Goal: Task Accomplishment & Management: Use online tool/utility

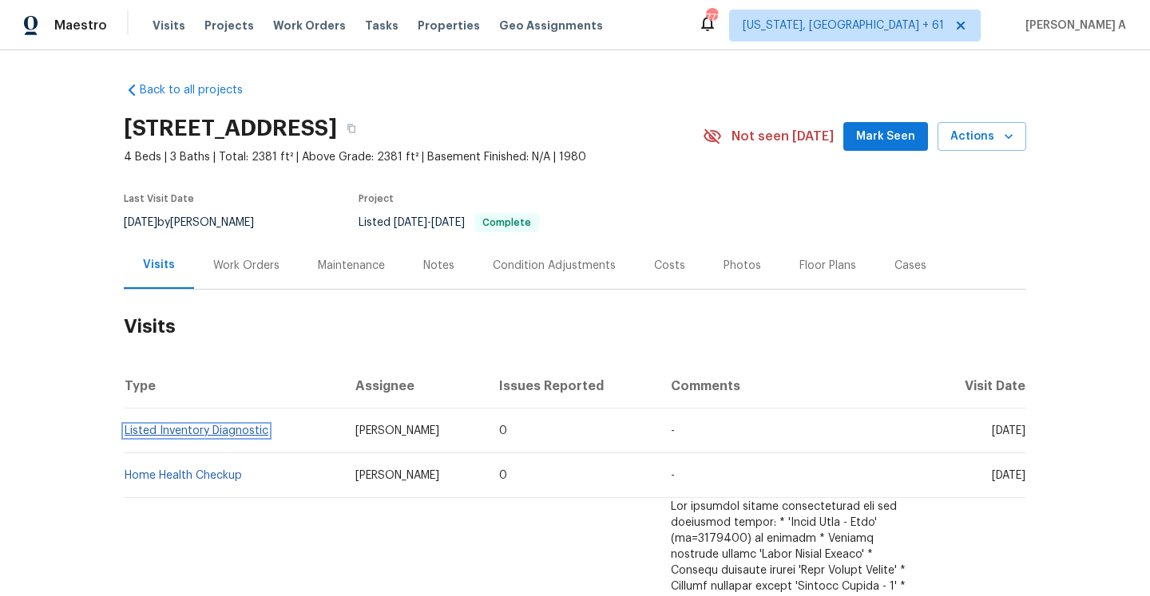
click at [230, 437] on link "Listed Inventory Diagnostic" at bounding box center [197, 431] width 144 height 11
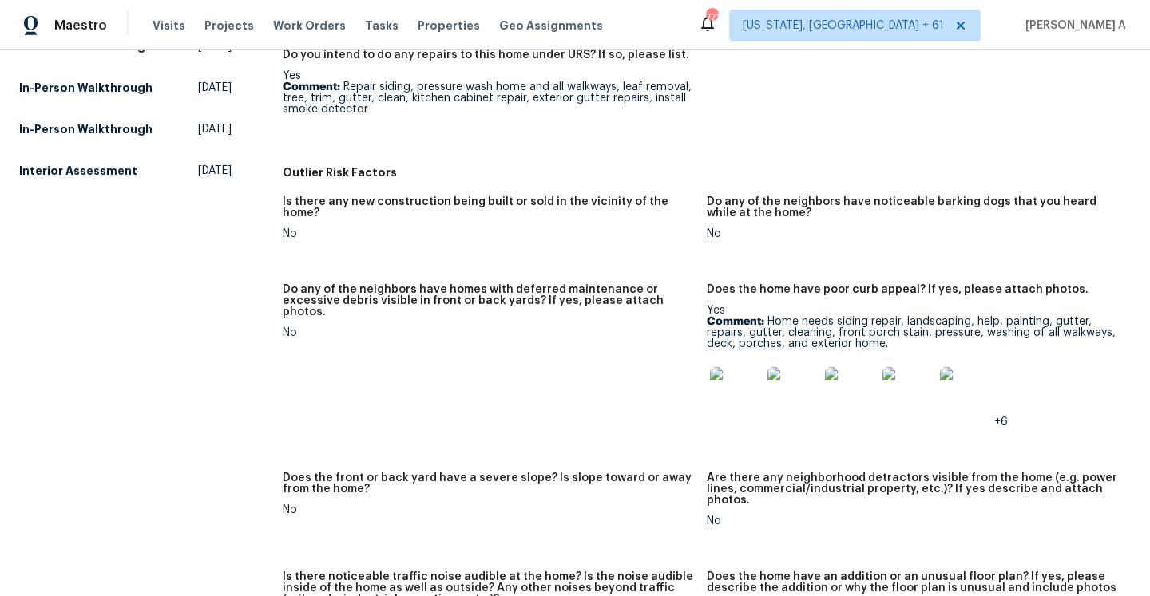
scroll to position [754, 0]
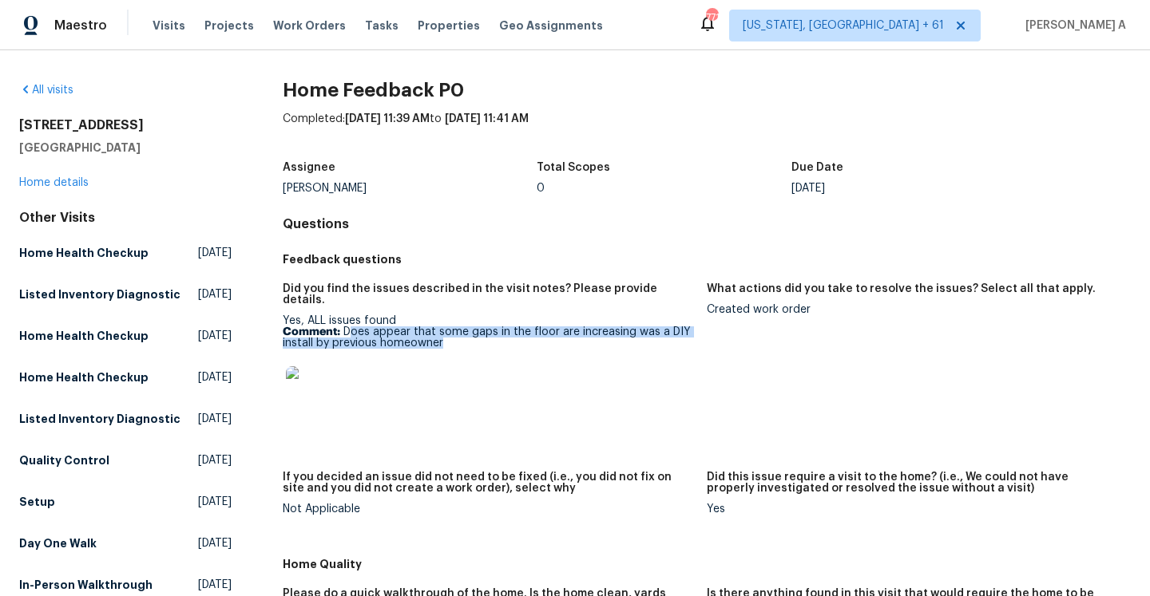
drag, startPoint x: 349, startPoint y: 325, endPoint x: 466, endPoint y: 331, distance: 117.5
click at [466, 331] on p "Comment: Does appear that some gaps in the floor are increasing was a DIY insta…" at bounding box center [488, 338] width 411 height 22
copy p "oes appear that some gaps in the floor are increasing was a DIY install by prev…"
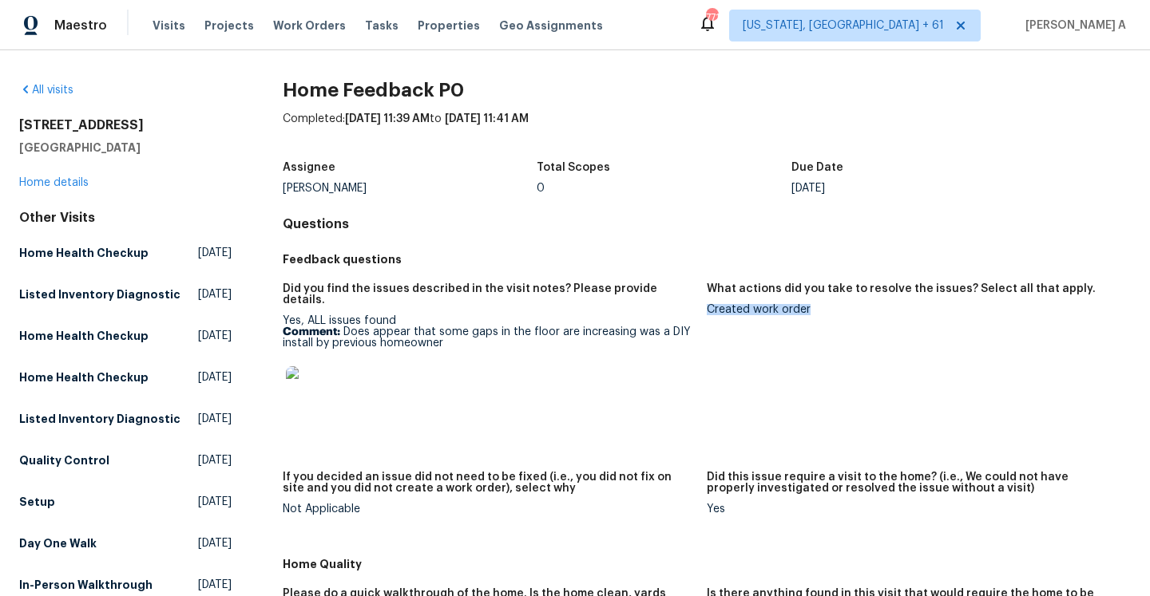
drag, startPoint x: 709, startPoint y: 310, endPoint x: 814, endPoint y: 310, distance: 105.4
click at [814, 310] on div "Created work order" at bounding box center [912, 309] width 411 height 11
copy div "Created work order"
click at [50, 180] on link "Home details" at bounding box center [53, 182] width 69 height 11
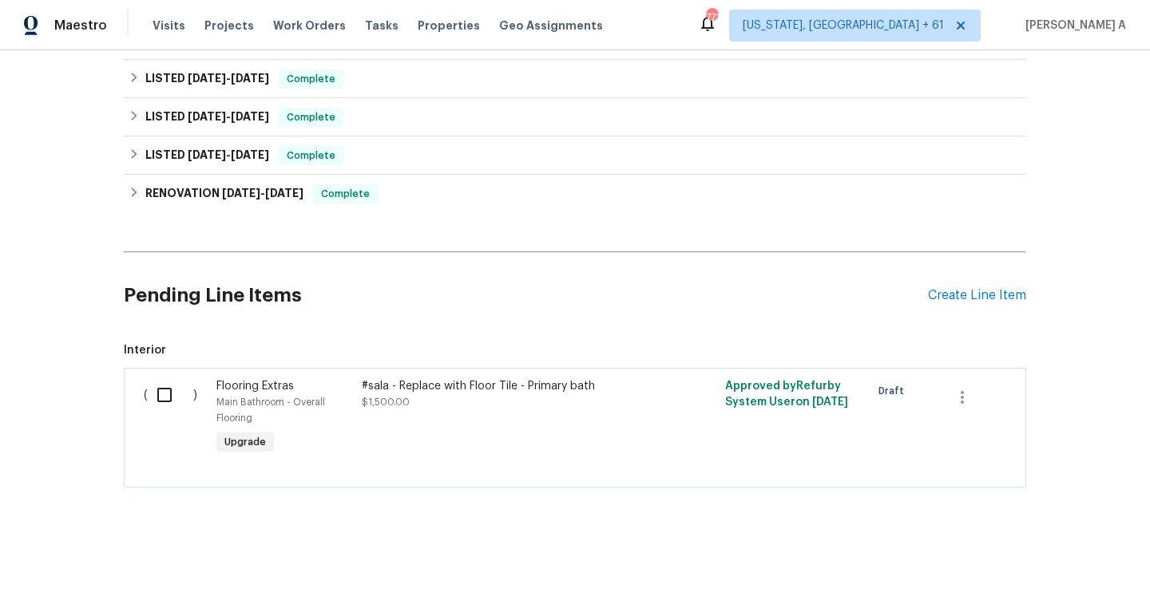
scroll to position [269, 0]
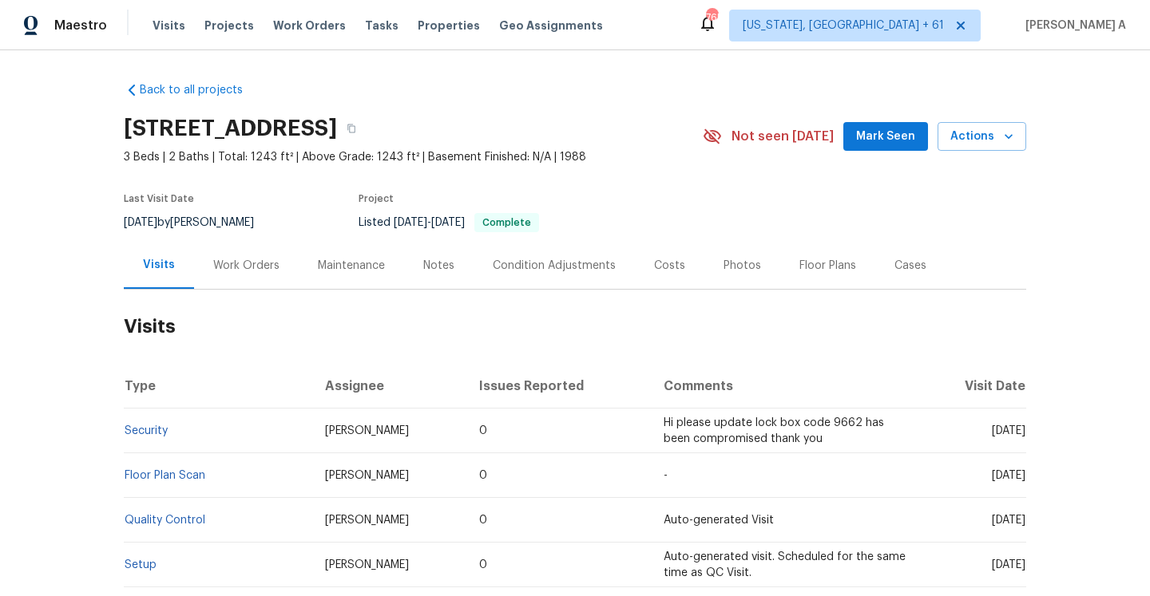
click at [220, 275] on div "Work Orders" at bounding box center [246, 265] width 105 height 47
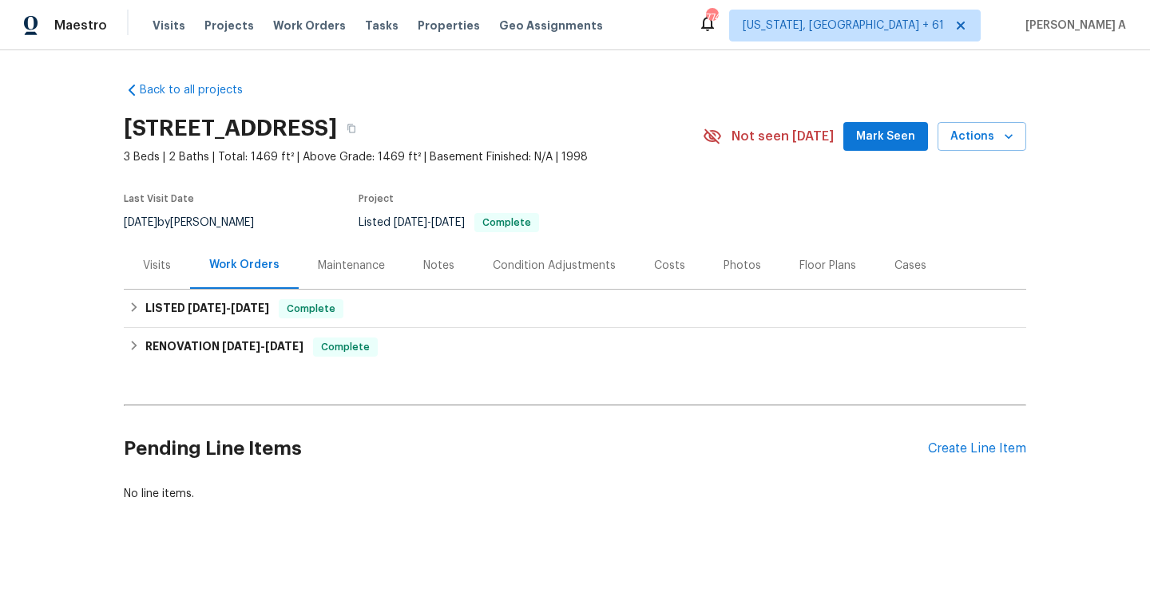
click at [172, 279] on div "Visits" at bounding box center [157, 265] width 66 height 47
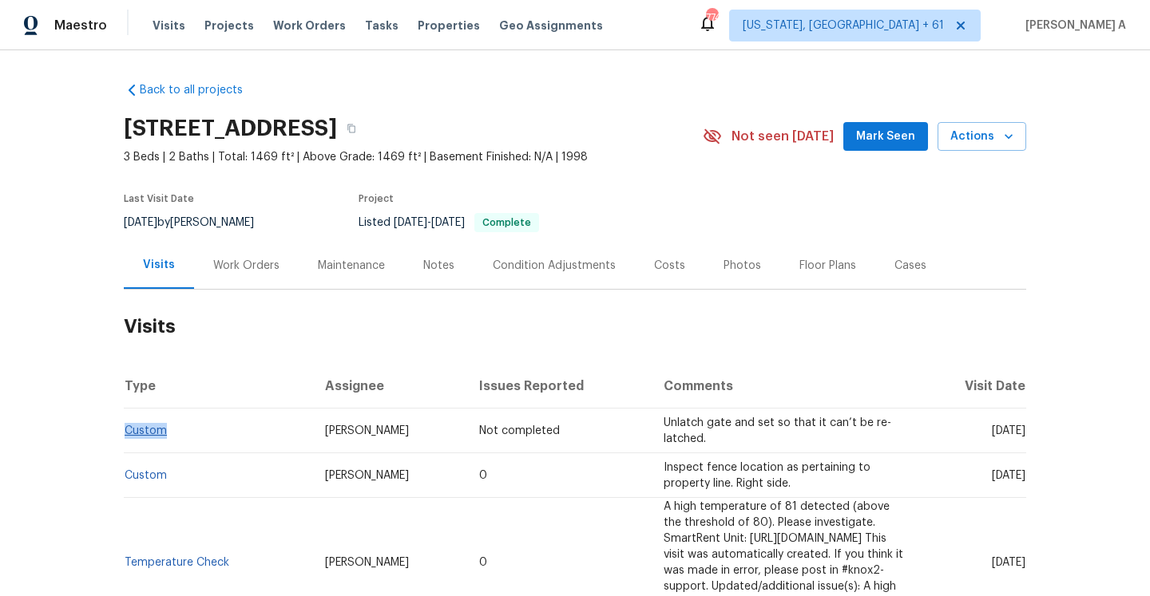
drag, startPoint x: 186, startPoint y: 434, endPoint x: 127, endPoint y: 435, distance: 59.1
click at [127, 434] on td "Custom" at bounding box center [218, 431] width 188 height 45
copy link "Custom"
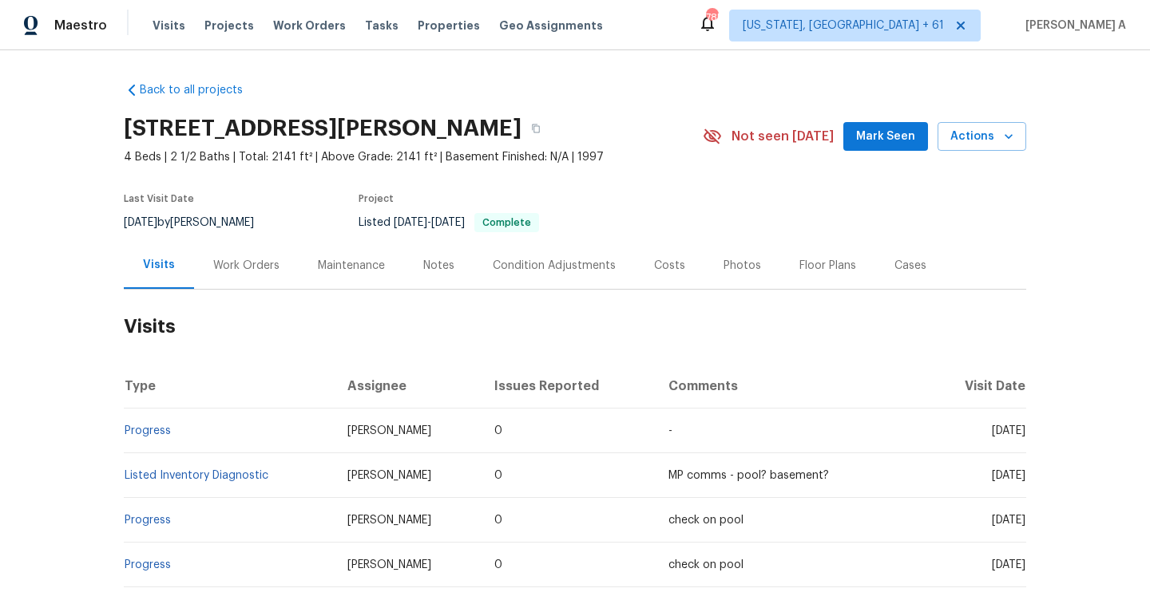
click at [244, 270] on div "Work Orders" at bounding box center [246, 266] width 66 height 16
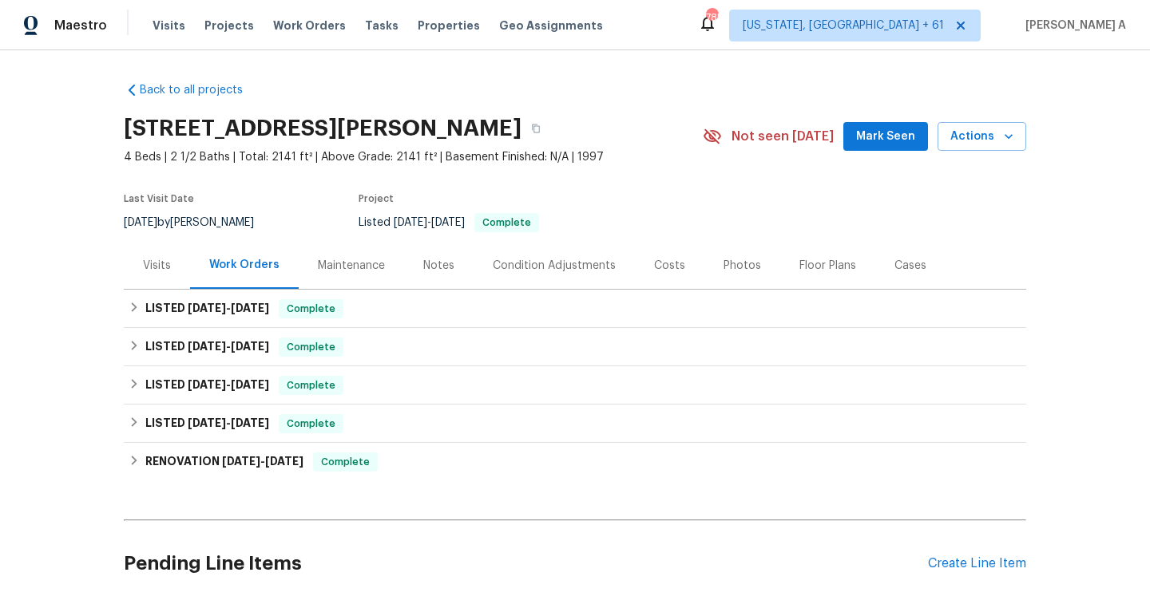
click at [146, 272] on div "Visits" at bounding box center [157, 266] width 28 height 16
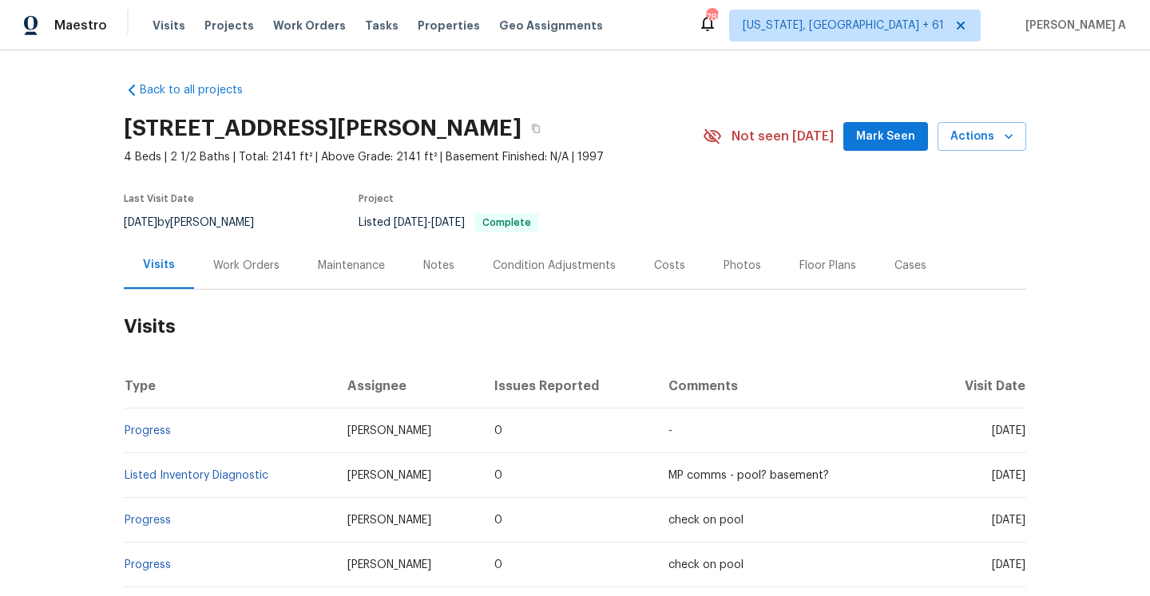
click at [236, 268] on div "Work Orders" at bounding box center [246, 266] width 66 height 16
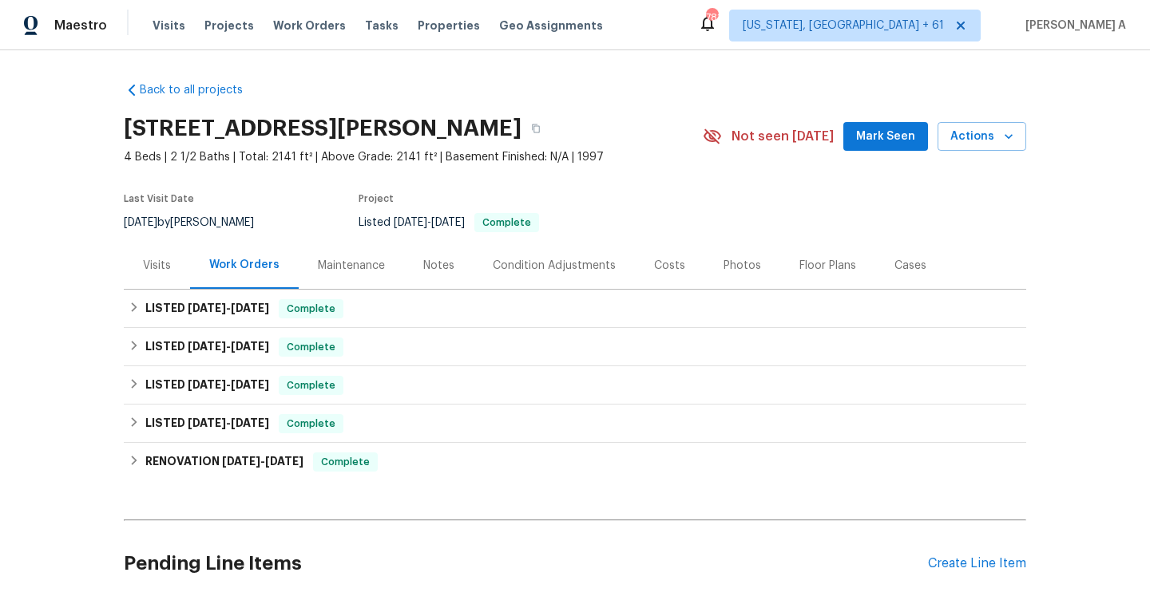
click at [152, 260] on div "Visits" at bounding box center [157, 266] width 28 height 16
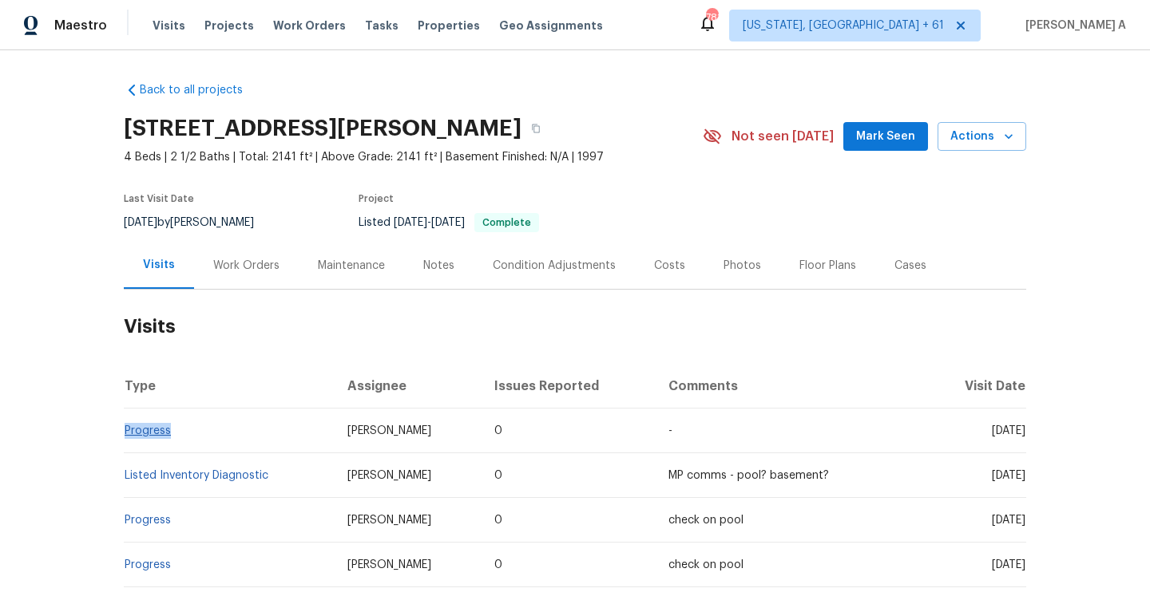
drag, startPoint x: 192, startPoint y: 435, endPoint x: 125, endPoint y: 433, distance: 66.3
click at [125, 433] on td "Progress" at bounding box center [229, 431] width 211 height 45
copy link "Progress"
click at [277, 265] on div "Work Orders" at bounding box center [246, 265] width 105 height 47
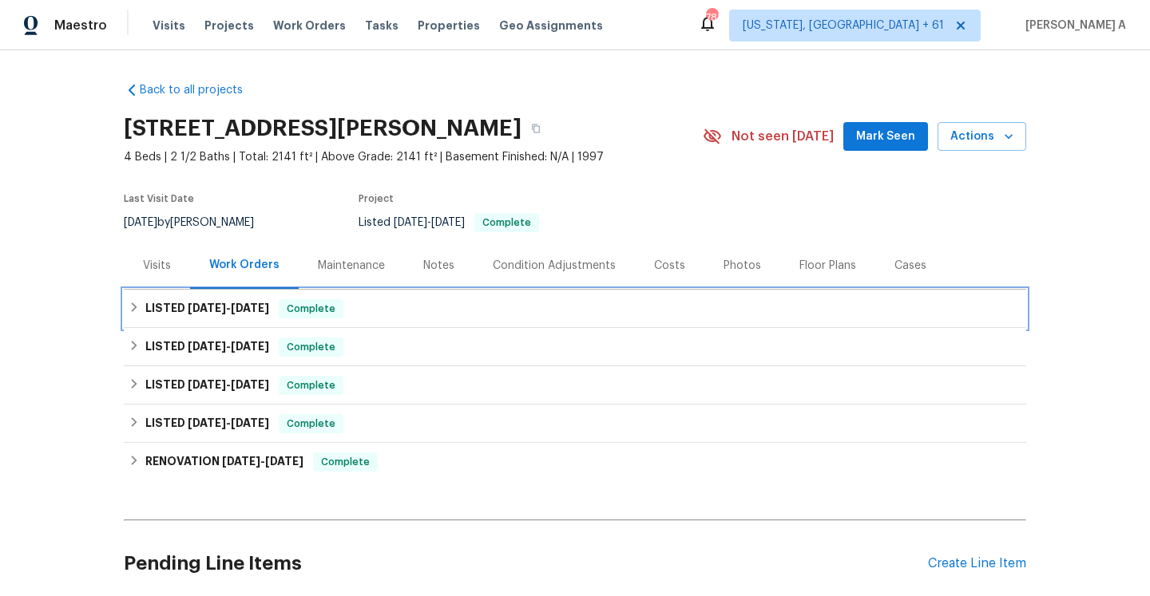
click at [269, 317] on h6 "LISTED 9/16/25 - 9/23/25" at bounding box center [207, 308] width 124 height 19
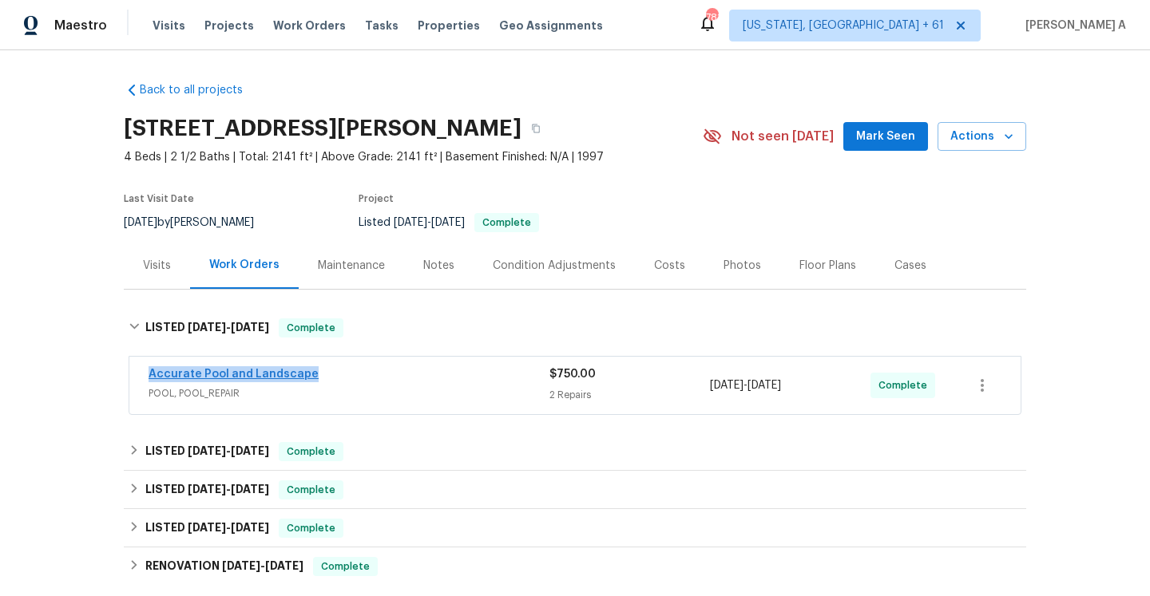
drag, startPoint x: 317, startPoint y: 381, endPoint x: 150, endPoint y: 377, distance: 166.9
click at [150, 377] on div "Accurate Pool and Landscape" at bounding box center [349, 375] width 401 height 19
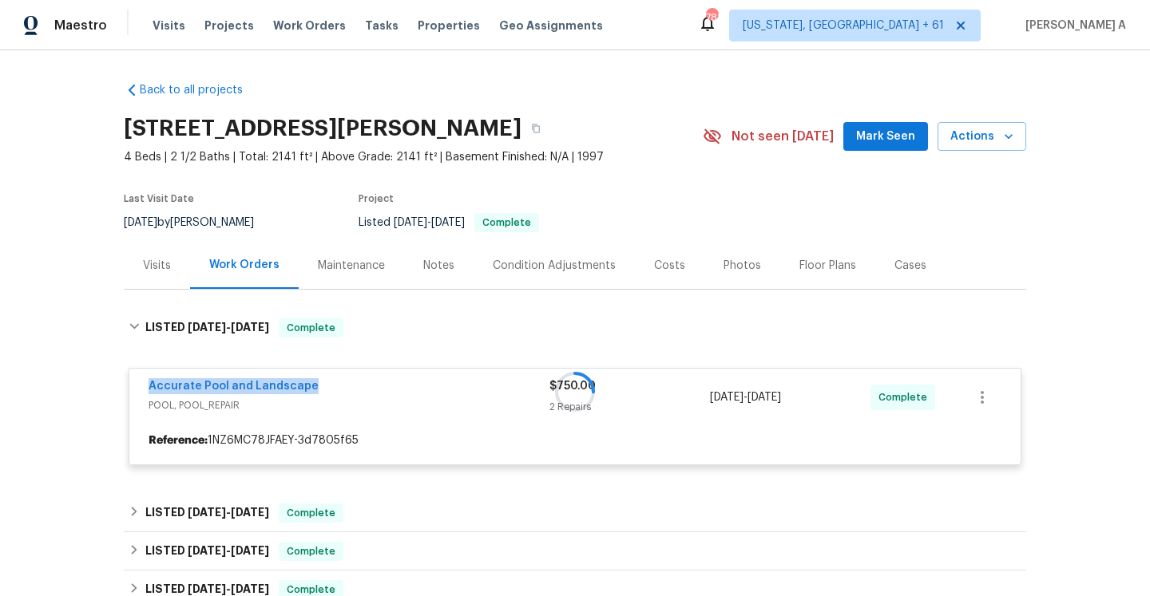
copy link "Accurate Pool and Landscape"
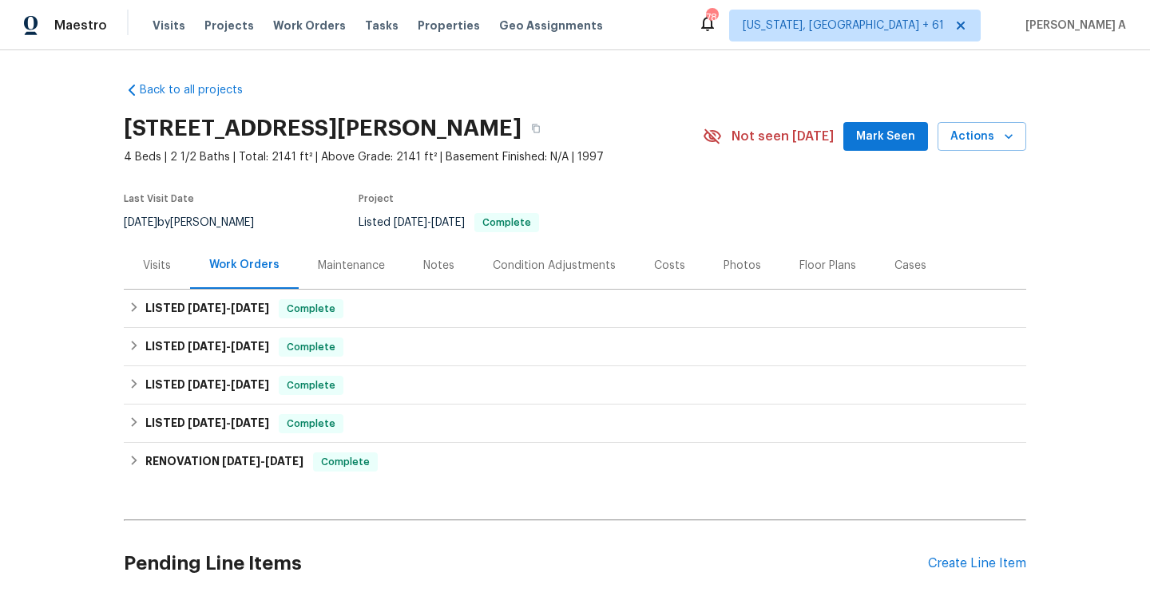
click at [178, 256] on div "Visits" at bounding box center [157, 265] width 66 height 47
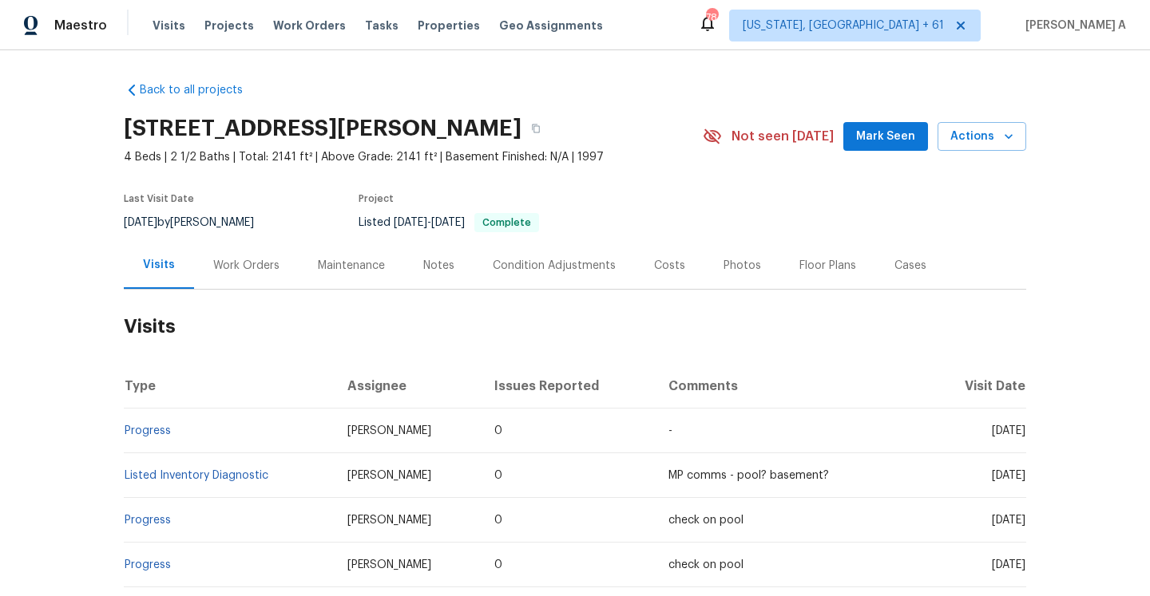
click at [265, 260] on div "Work Orders" at bounding box center [246, 266] width 66 height 16
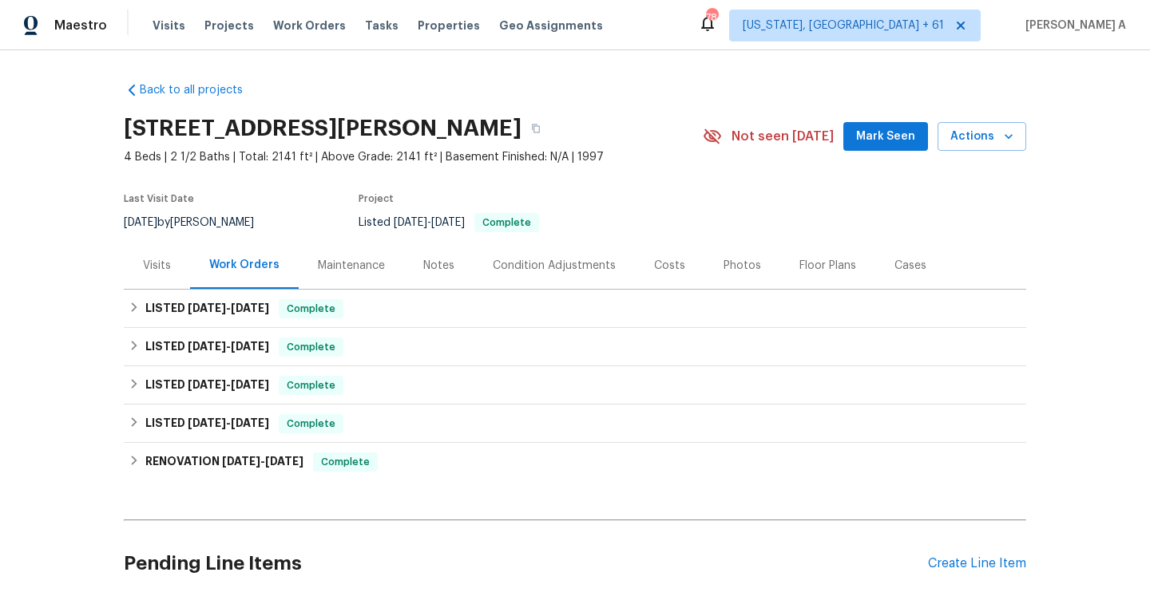
click at [170, 271] on div "Visits" at bounding box center [157, 265] width 66 height 47
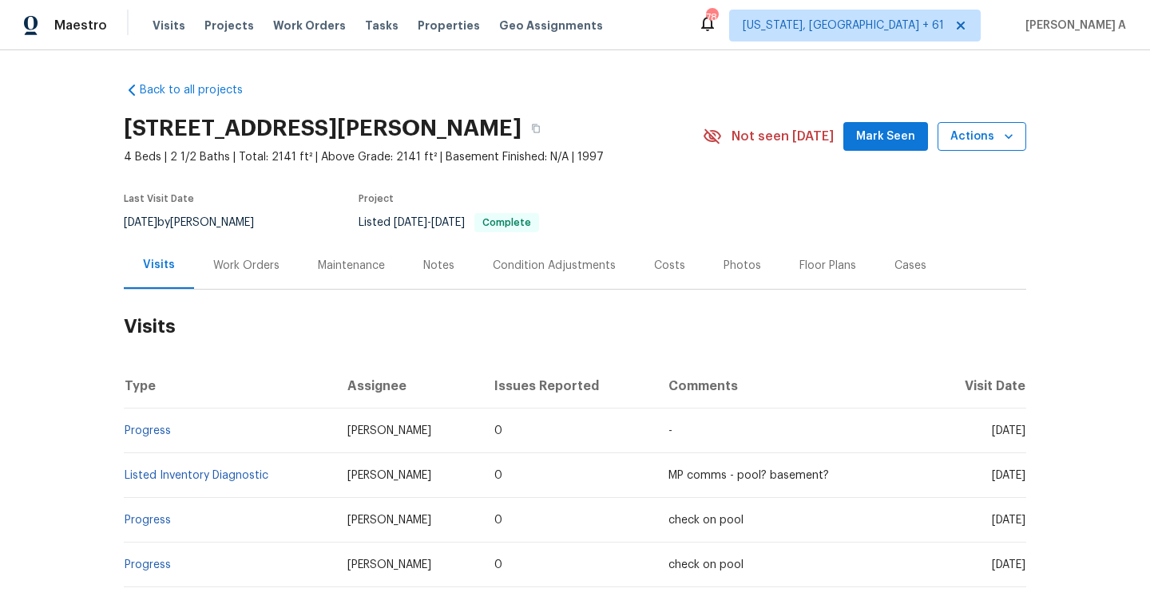
click at [1002, 142] on icon "button" at bounding box center [1008, 137] width 16 height 16
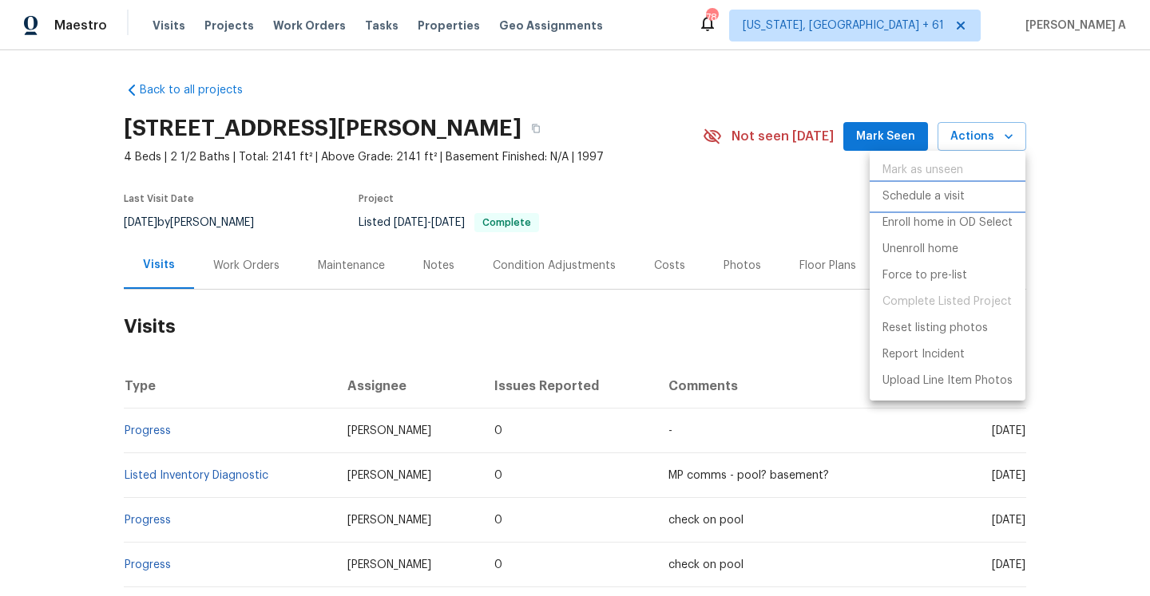
click at [935, 188] on p "Schedule a visit" at bounding box center [923, 196] width 82 height 17
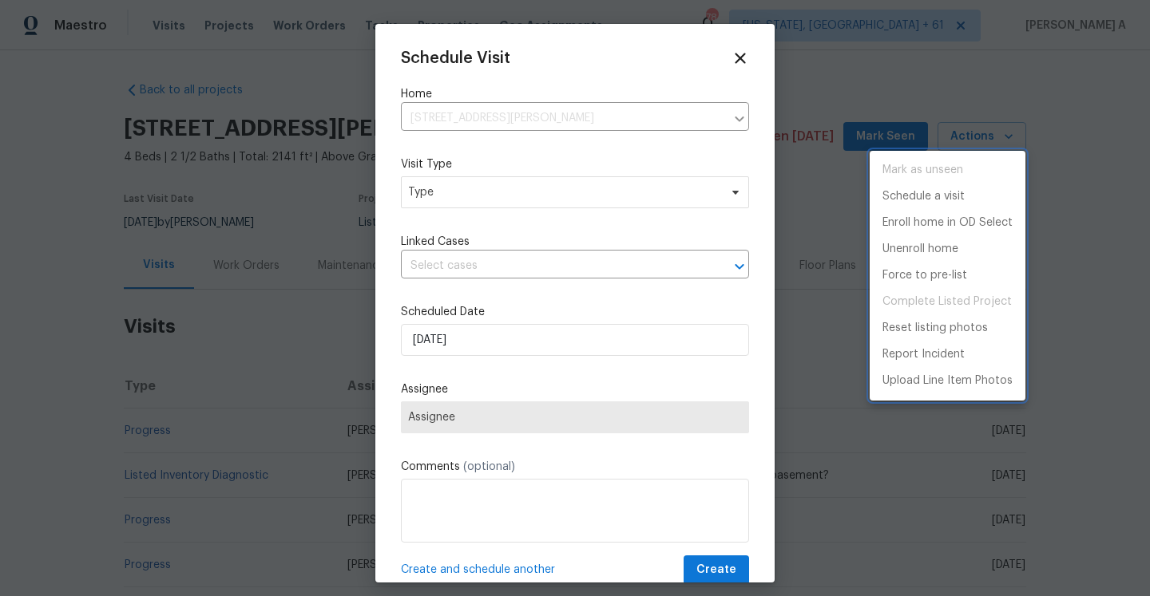
click at [553, 188] on div at bounding box center [575, 298] width 1150 height 596
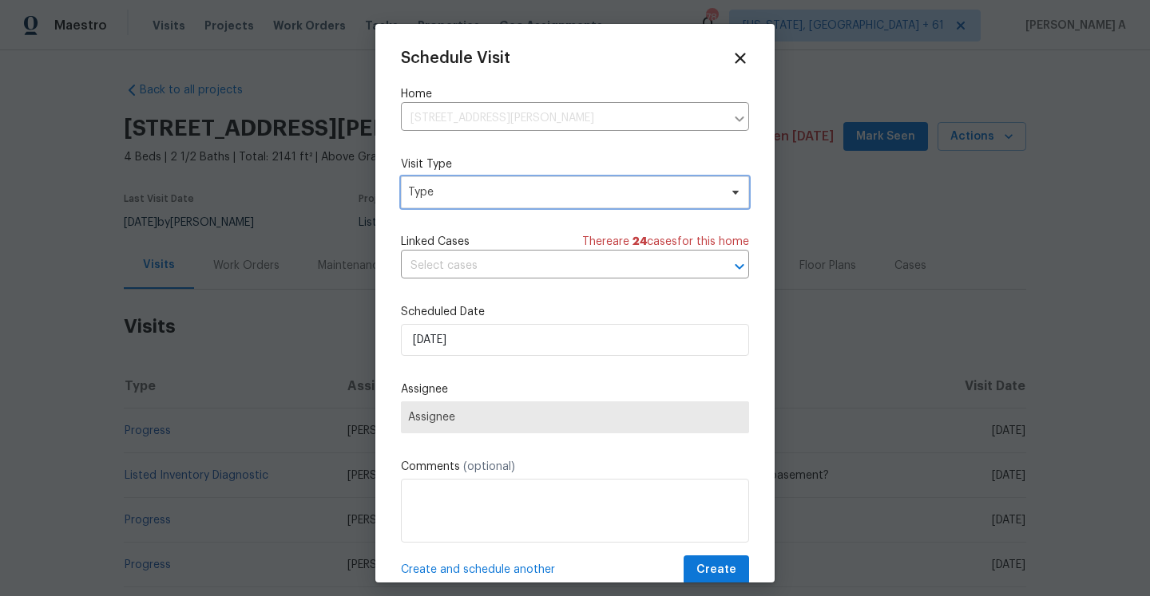
click at [553, 188] on span "Type" at bounding box center [563, 192] width 311 height 16
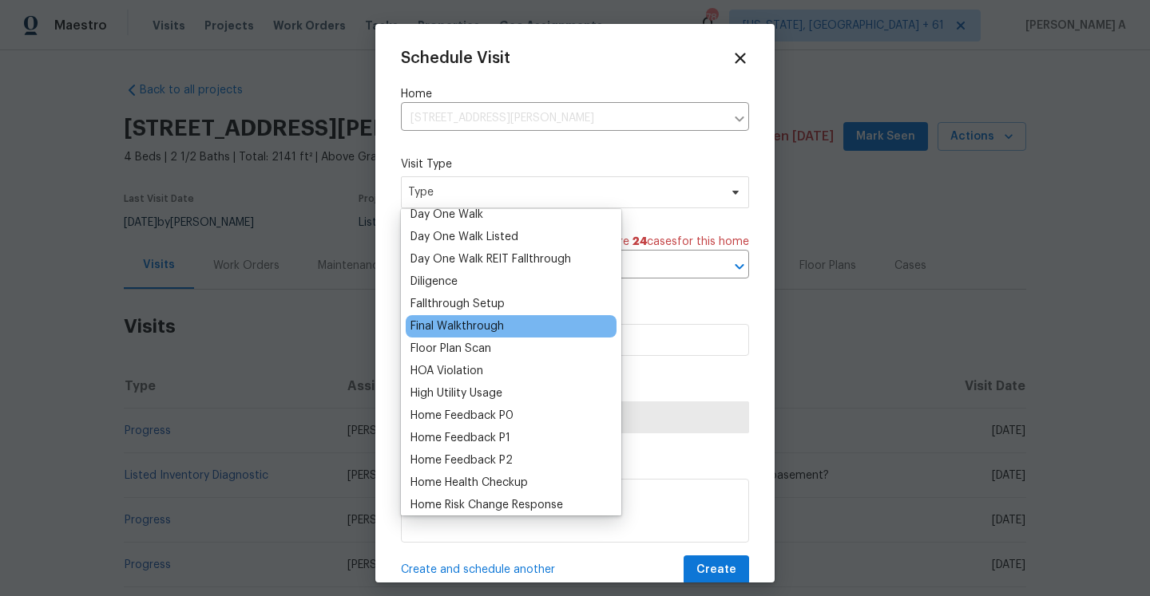
scroll to position [315, 0]
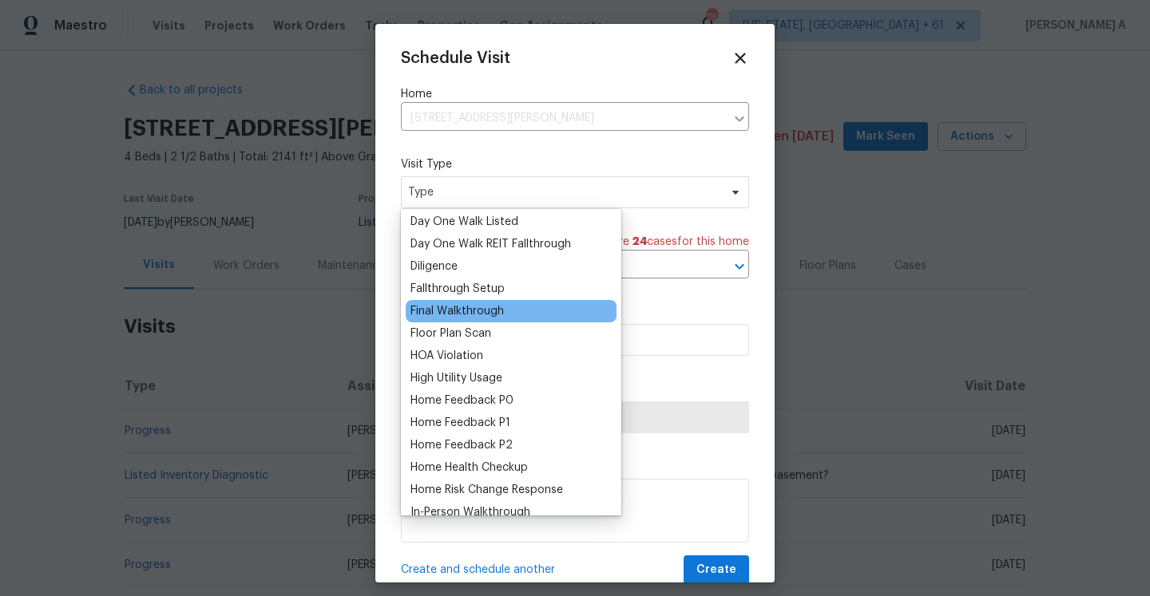
click at [497, 426] on div "Home Feedback P1" at bounding box center [460, 423] width 100 height 16
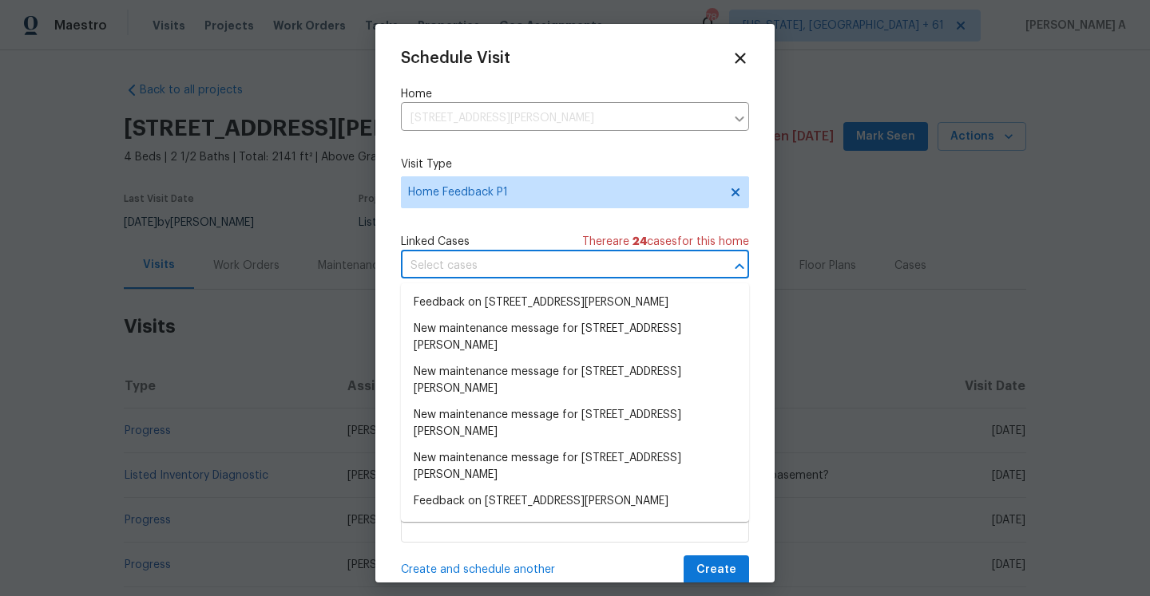
click at [489, 266] on input "text" at bounding box center [552, 266] width 303 height 25
click at [503, 300] on li "Feedback on 4033 Treeshadow Dr, Saint Peters, MO 63376" at bounding box center [575, 303] width 348 height 26
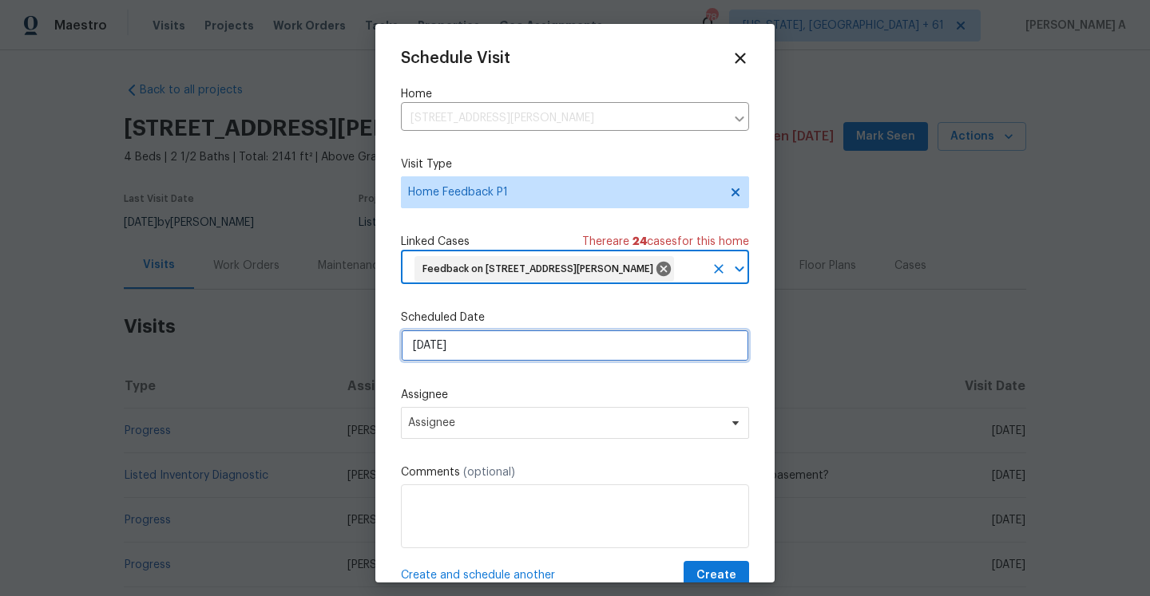
click at [503, 361] on input "10/14/2025" at bounding box center [575, 346] width 348 height 32
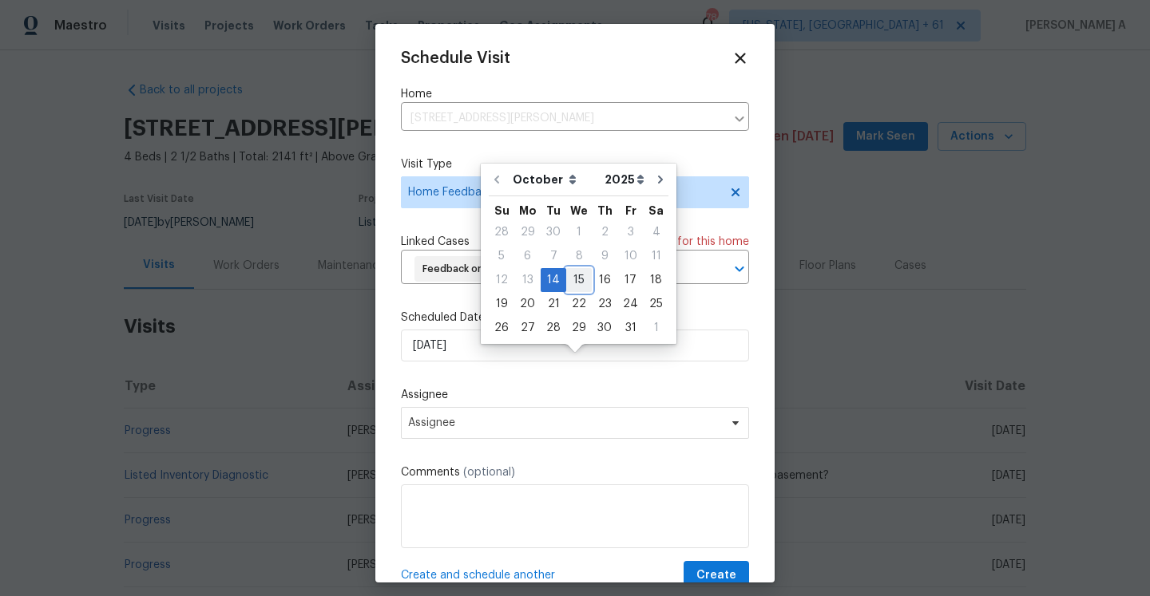
click at [571, 278] on div "15" at bounding box center [579, 280] width 26 height 22
type input "10/15/2025"
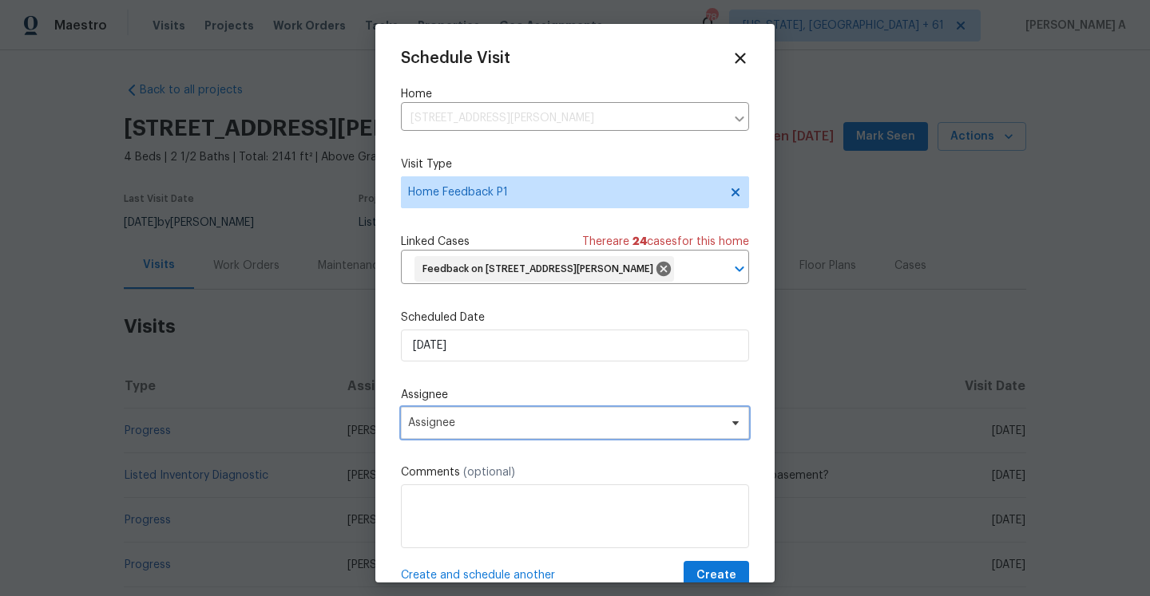
click at [523, 439] on span "Assignee" at bounding box center [575, 423] width 348 height 32
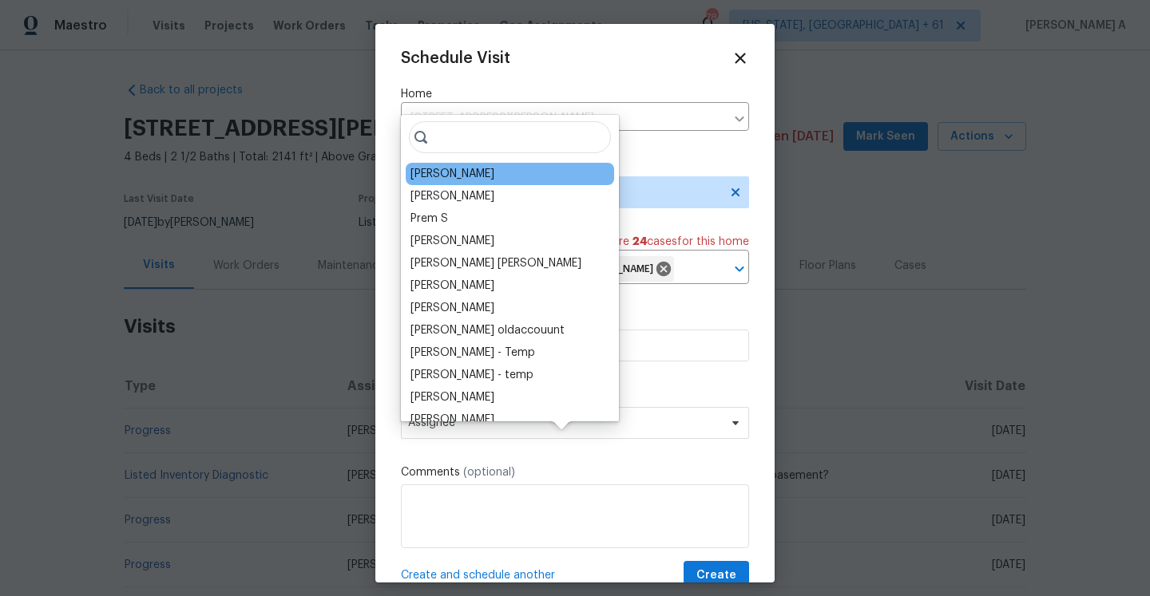
click at [460, 173] on div "Brad Baum" at bounding box center [452, 174] width 84 height 16
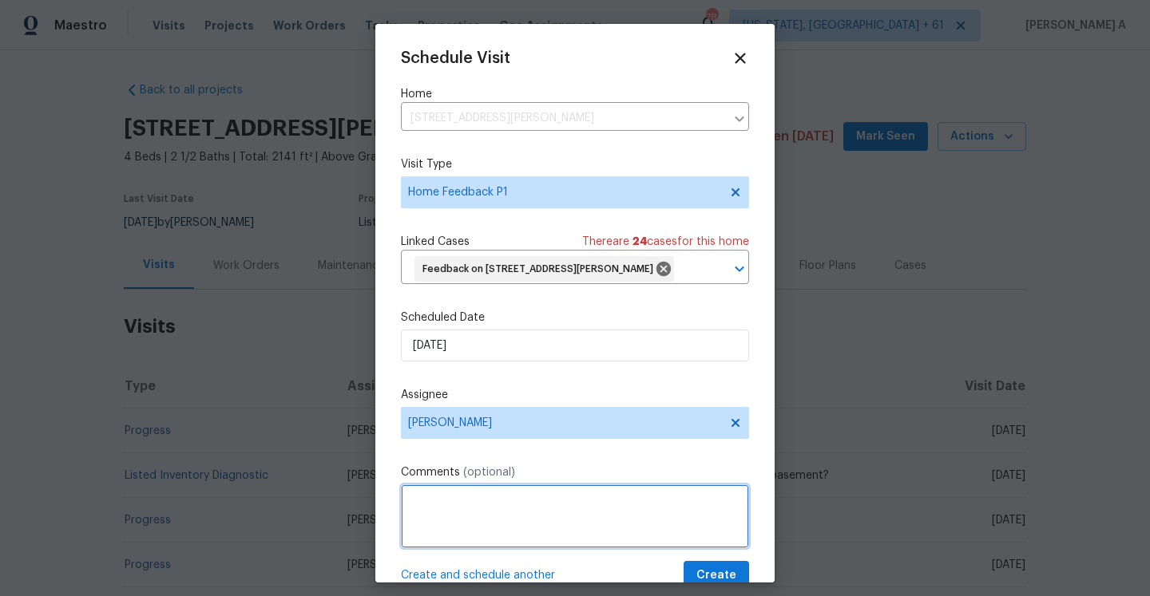
click at [466, 524] on textarea at bounding box center [575, 517] width 348 height 64
paste textarea "kesys dont work and also keypad missing"
click at [428, 524] on textarea "kesys dont work and also keypad missing." at bounding box center [575, 517] width 348 height 64
click at [632, 525] on textarea "keys dont work and also keypad missing." at bounding box center [575, 517] width 348 height 64
click at [0, 0] on div "don't work," at bounding box center [0, 0] width 0 height 0
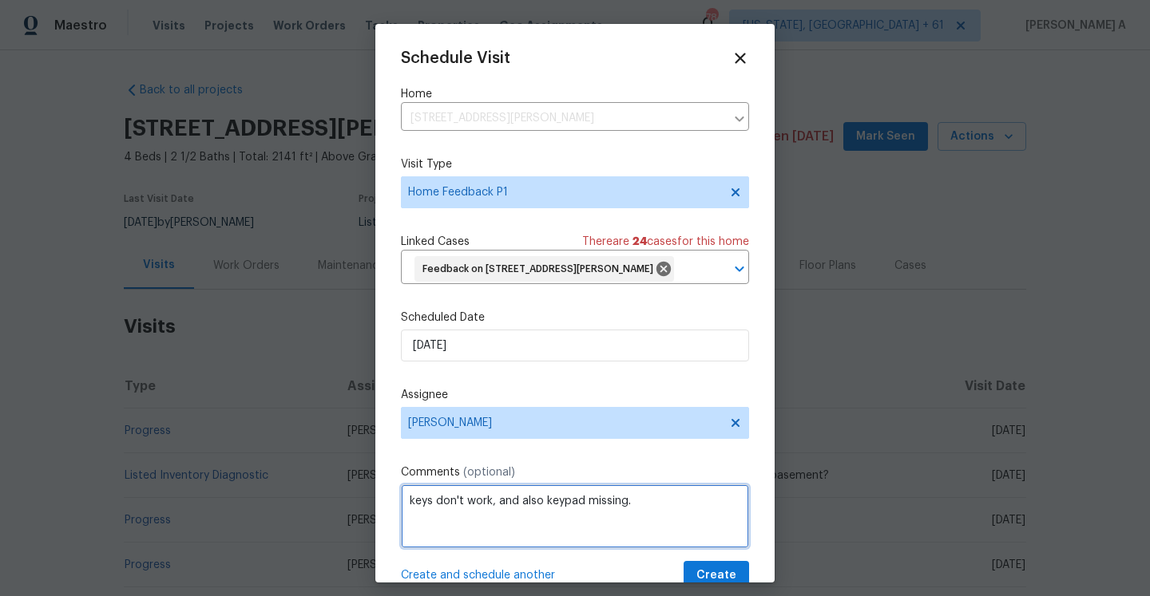
click at [0, 0] on span "keypad" at bounding box center [0, 0] width 0 height 0
click at [691, 526] on textarea "keys don't work, and also the keypad is missing." at bounding box center [575, 517] width 348 height 64
click at [0, 0] on span "keys" at bounding box center [0, 0] width 0 height 0
click at [688, 532] on textarea "The keys don't work, and also the keypad is missing." at bounding box center [575, 517] width 348 height 64
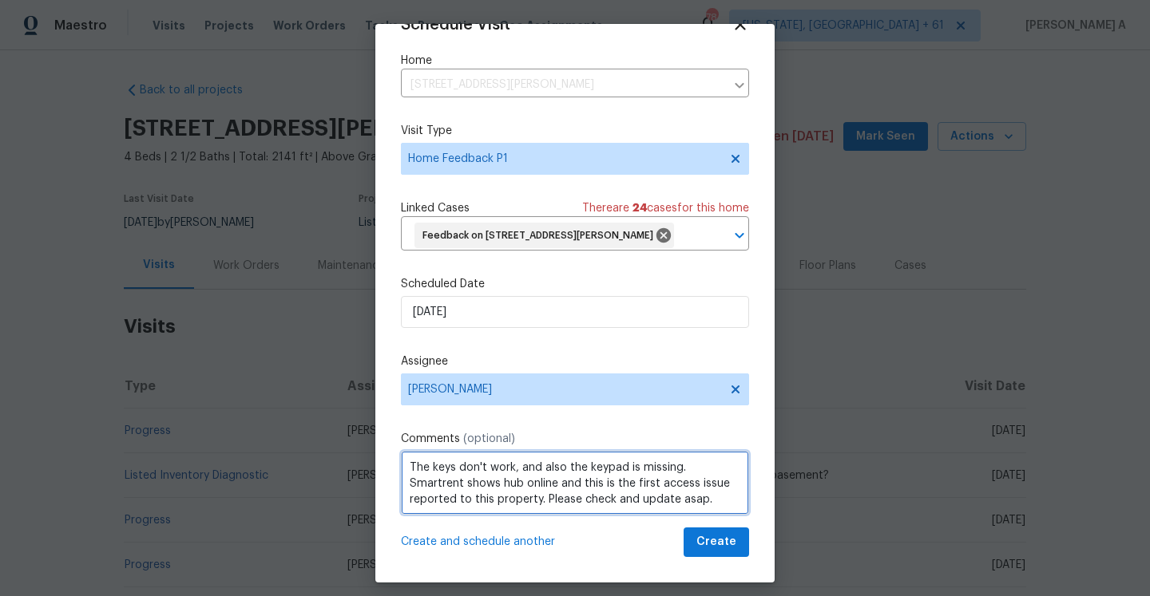
type textarea "The keys don't work, and also the keypad is missing. Smartrent shows hub online…"
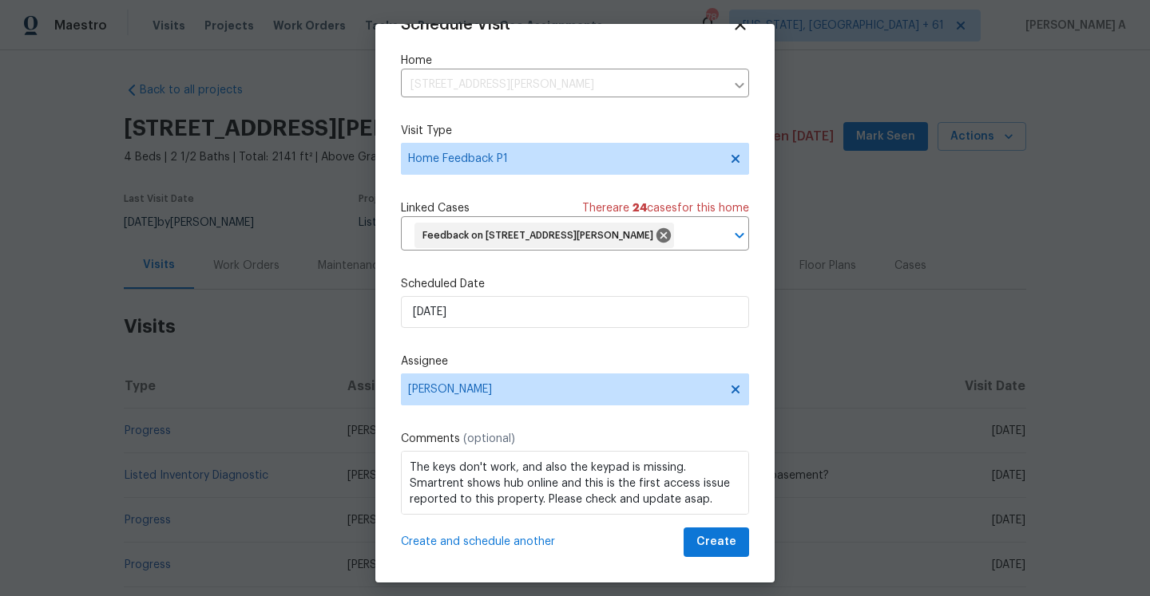
click at [754, 524] on div "Schedule Visit Home 4033 Treeshadow Dr, Saint Peters, MO 63376 ​ Visit Type Hom…" at bounding box center [574, 303] width 399 height 559
click at [736, 535] on button "Create" at bounding box center [715, 543] width 65 height 30
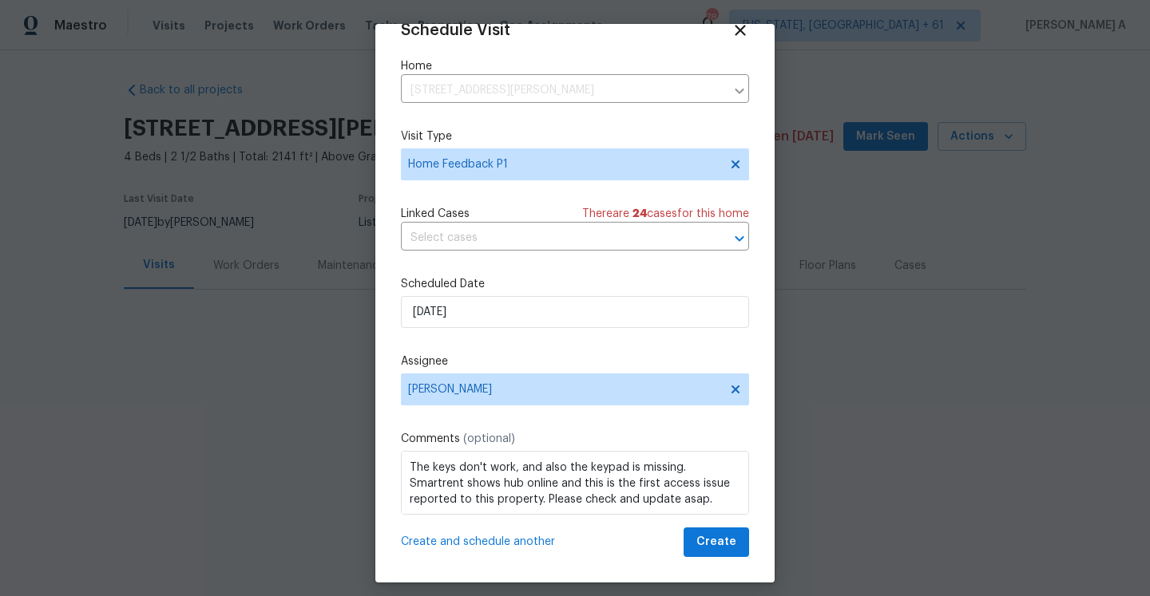
scroll to position [29, 0]
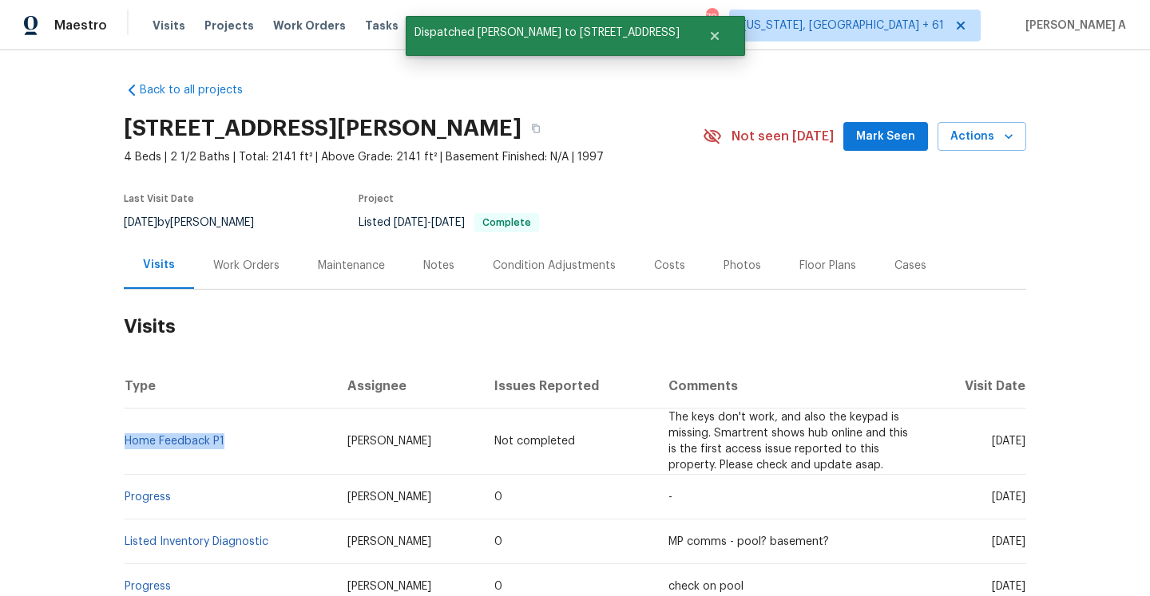
drag, startPoint x: 243, startPoint y: 439, endPoint x: 127, endPoint y: 441, distance: 115.8
click at [127, 441] on td "Home Feedback P1" at bounding box center [229, 442] width 211 height 66
copy link "Home Feedback P1"
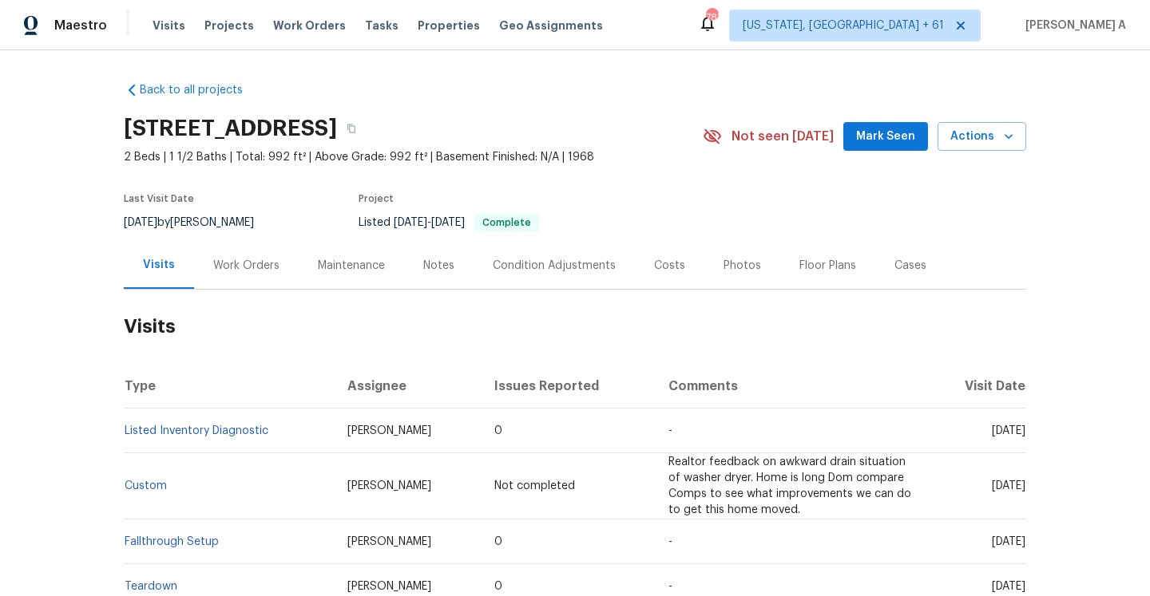
click at [236, 287] on div "Work Orders" at bounding box center [246, 265] width 105 height 47
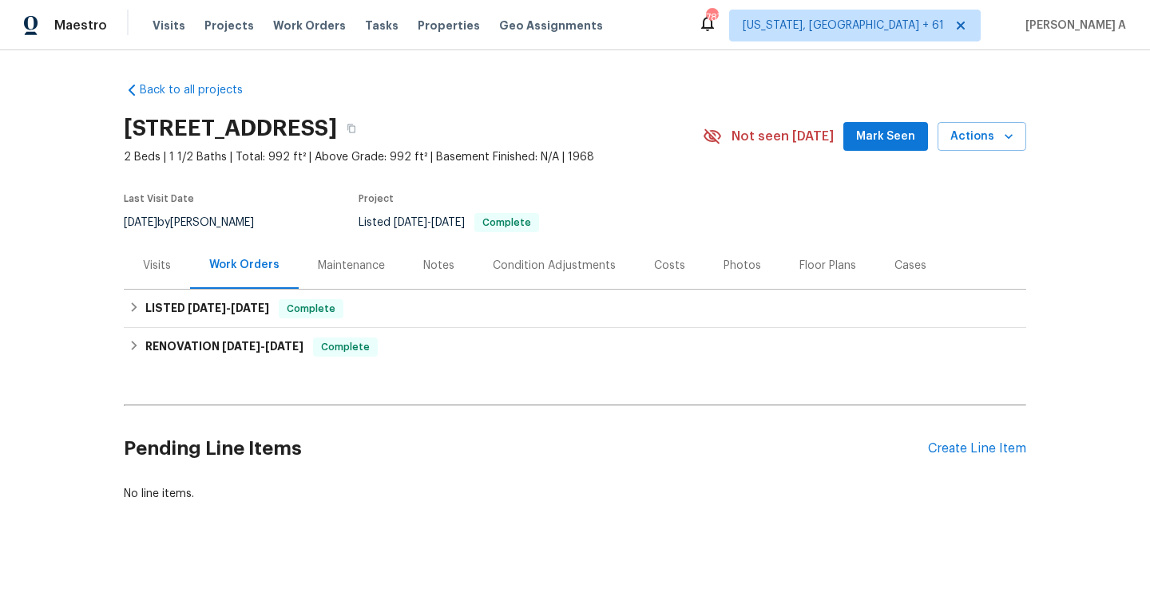
click at [163, 279] on div "Visits" at bounding box center [157, 265] width 66 height 47
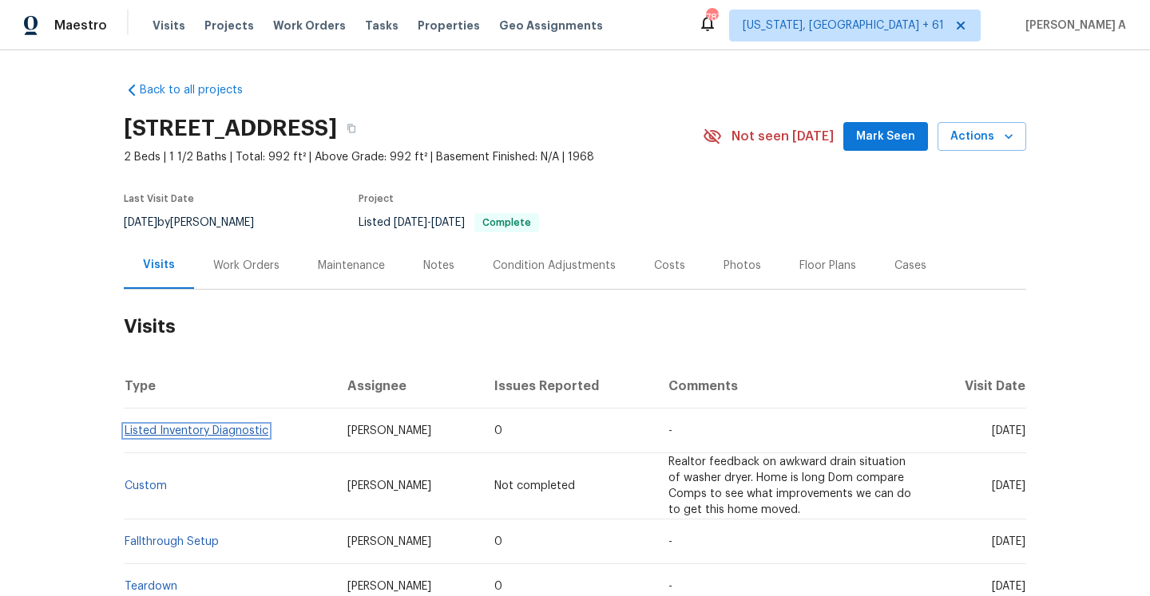
click at [261, 427] on link "Listed Inventory Diagnostic" at bounding box center [197, 431] width 144 height 11
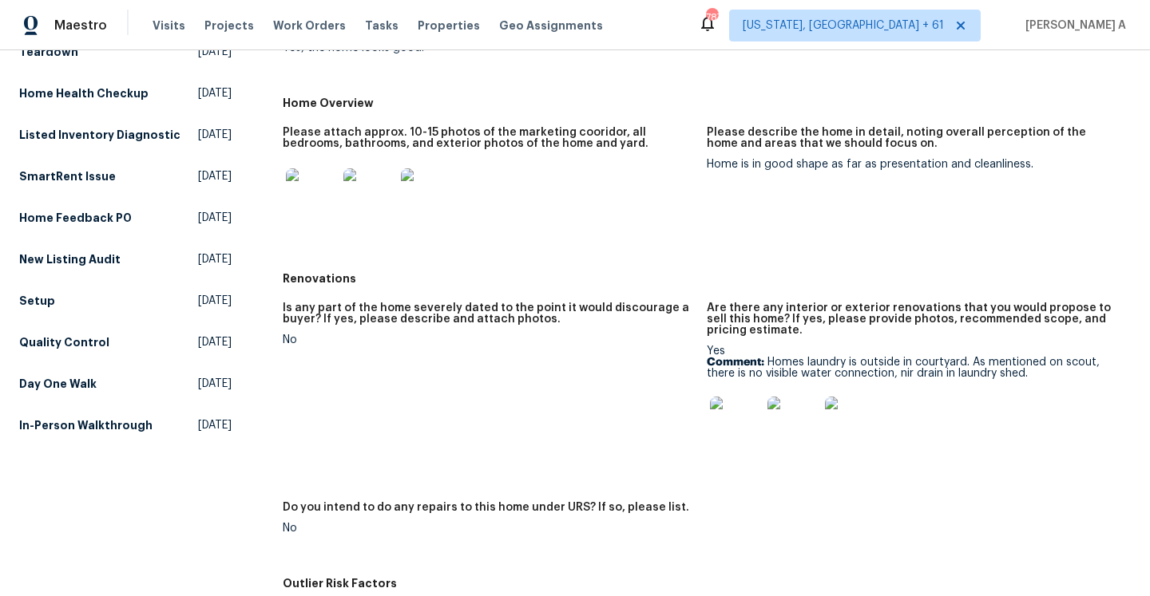
scroll to position [287, 0]
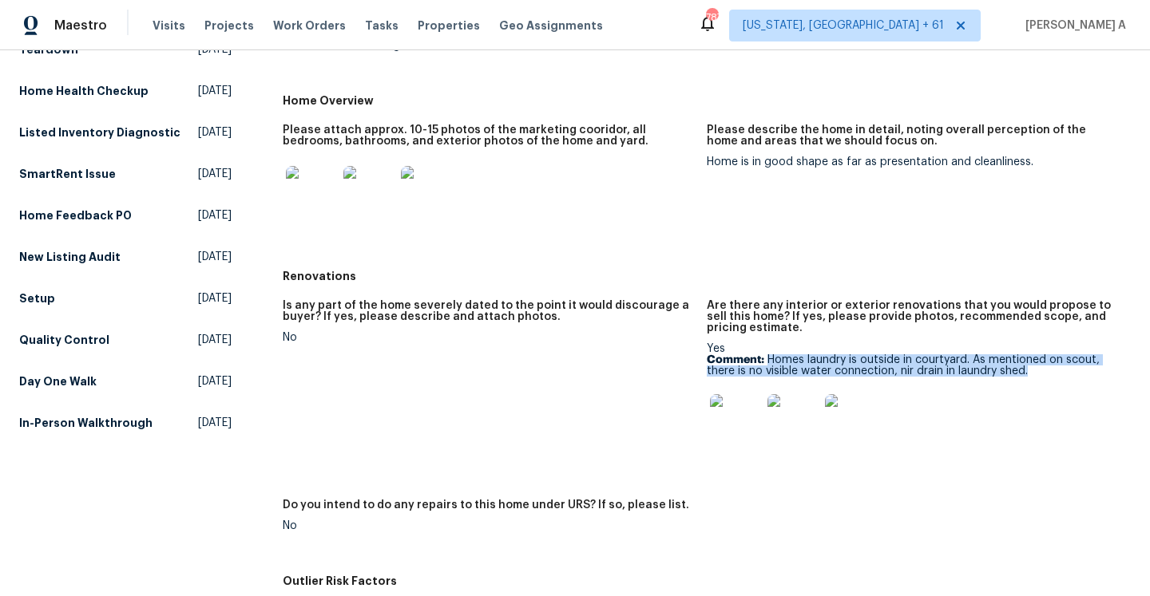
drag, startPoint x: 766, startPoint y: 355, endPoint x: 1042, endPoint y: 369, distance: 275.8
click at [1042, 369] on p "Comment: Homes laundry is outside in courtyard. As mentioned on scout, there is…" at bounding box center [912, 365] width 411 height 22
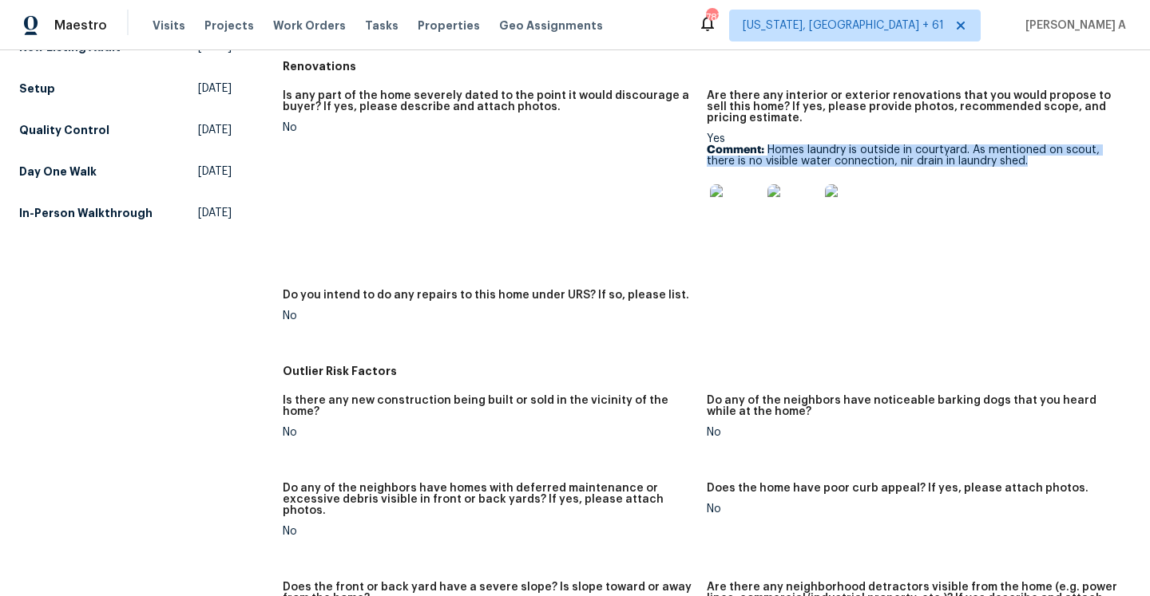
scroll to position [406, 0]
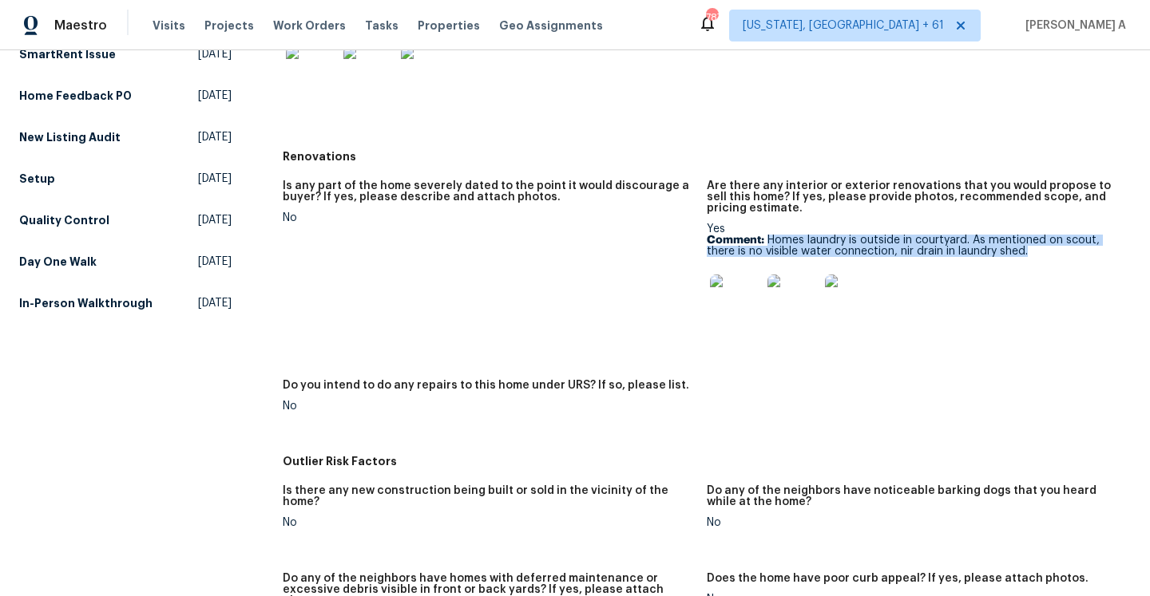
copy p "Homes laundry is outside in courtyard. As mentioned on scout, there is no visib…"
click at [736, 296] on img at bounding box center [735, 300] width 51 height 51
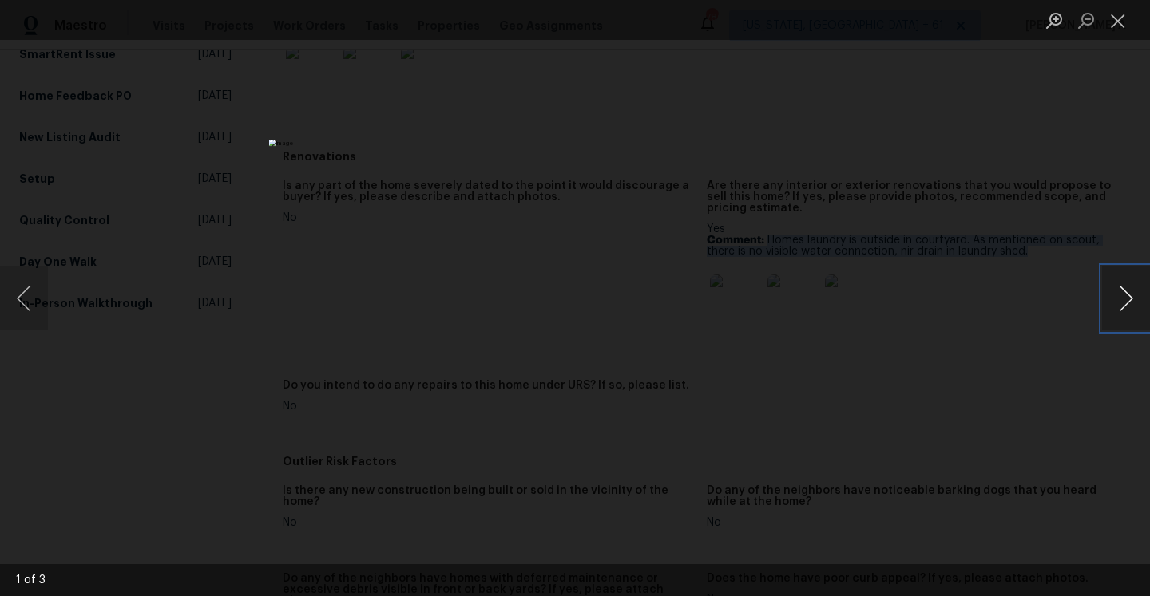
click at [1126, 299] on button "Next image" at bounding box center [1126, 299] width 48 height 64
click at [865, 234] on div "Lightbox" at bounding box center [575, 298] width 1150 height 596
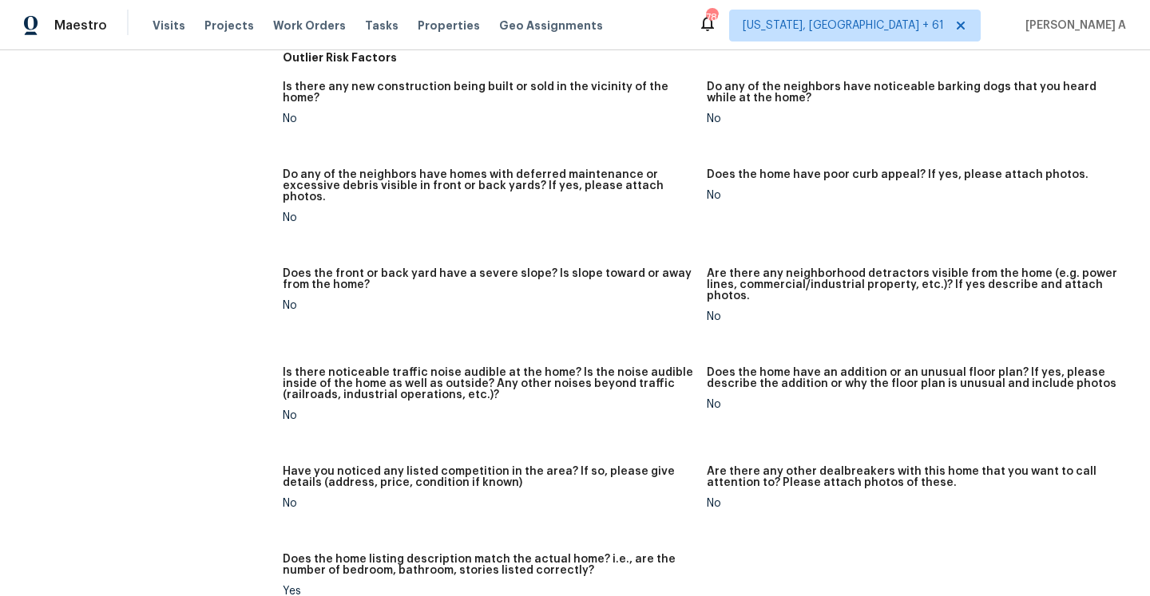
scroll to position [758, 0]
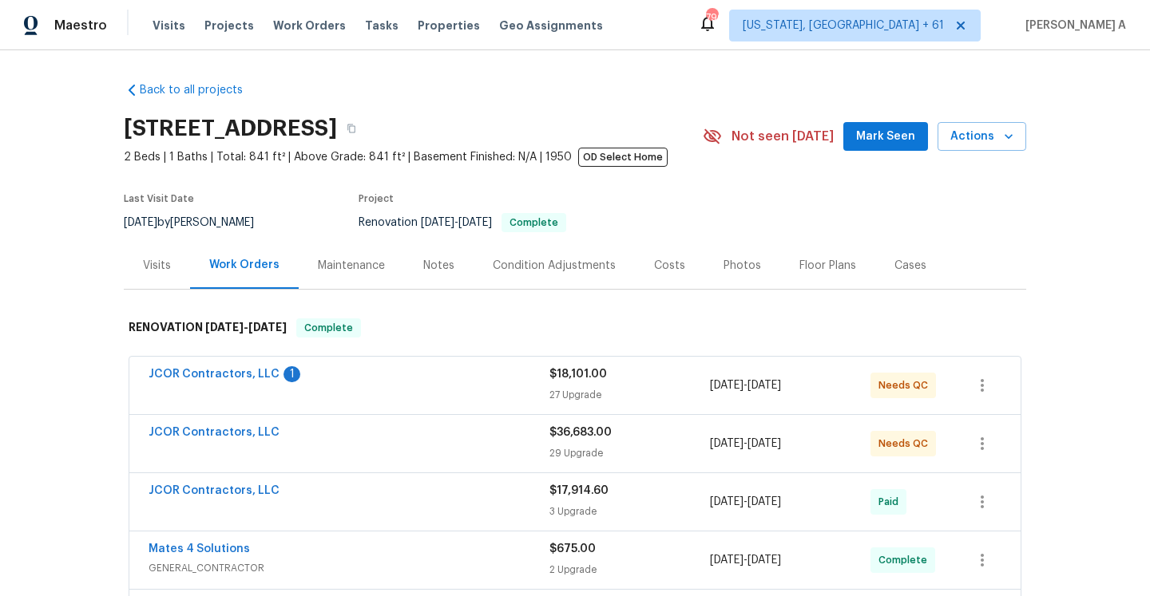
click at [158, 271] on div "Visits" at bounding box center [157, 266] width 28 height 16
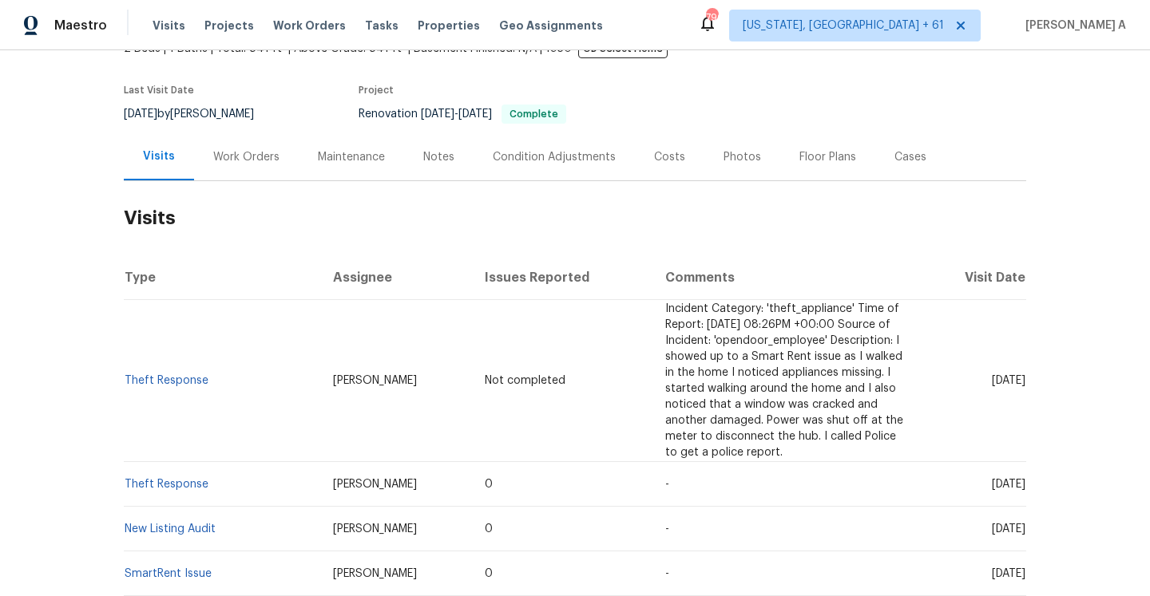
scroll to position [113, 0]
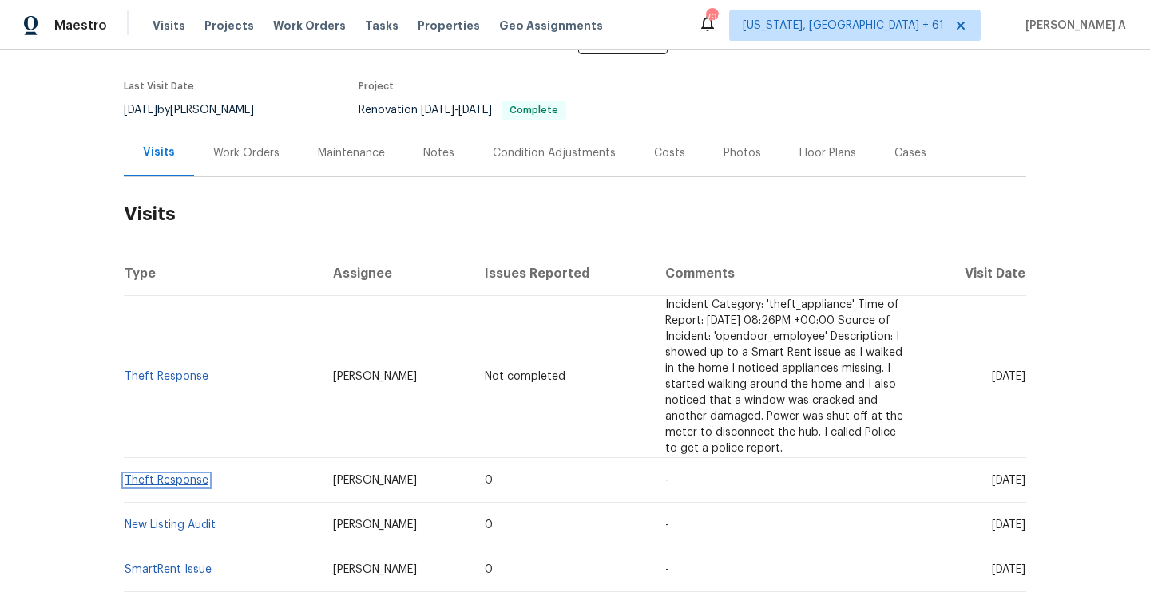
click at [196, 475] on link "Theft Response" at bounding box center [167, 480] width 84 height 11
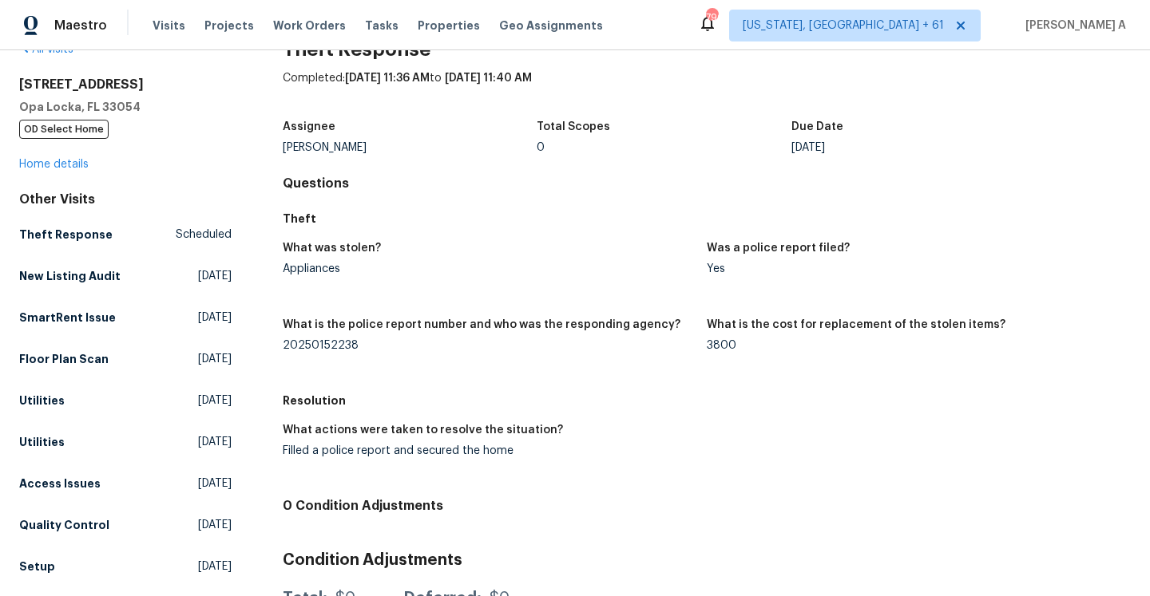
scroll to position [42, 0]
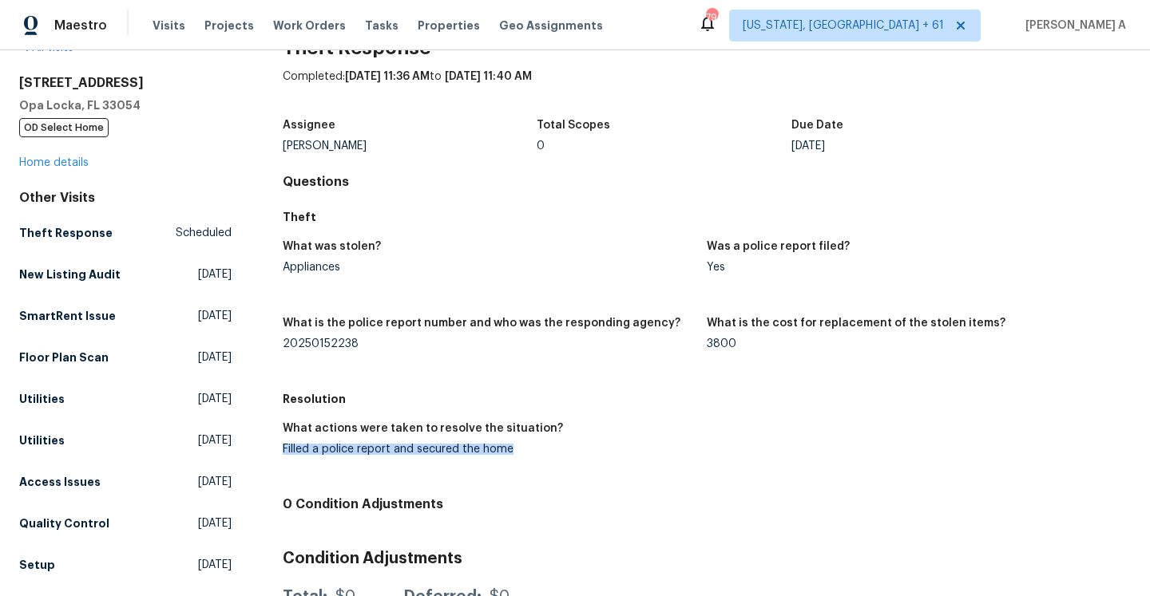
drag, startPoint x: 286, startPoint y: 448, endPoint x: 535, endPoint y: 453, distance: 249.2
copy div "Filled a police report and secured the home"
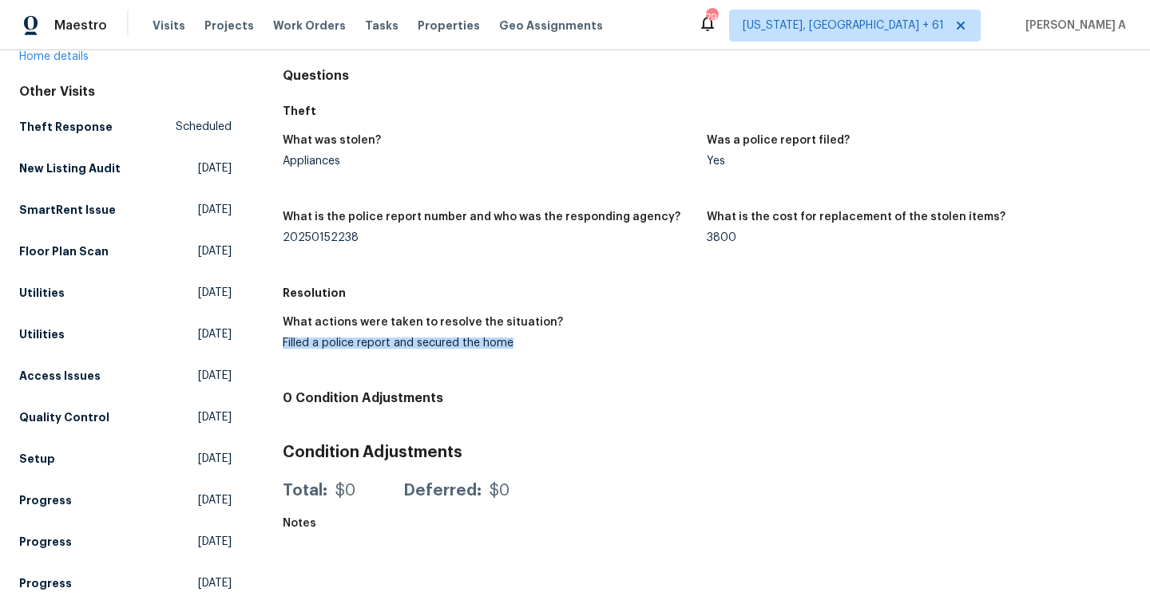
scroll to position [170, 0]
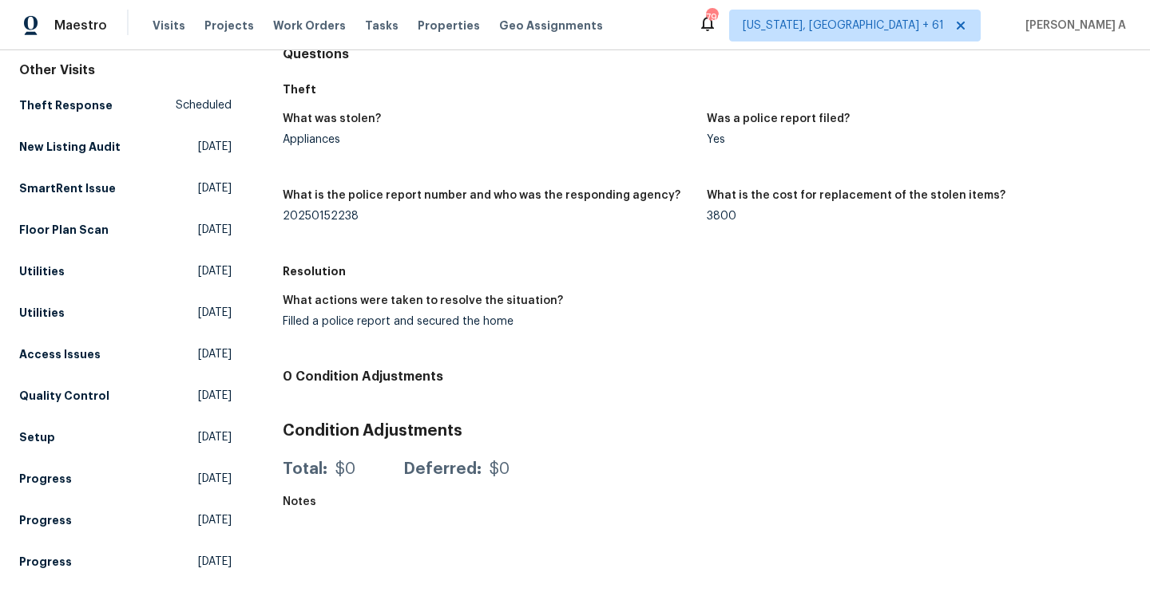
click at [715, 215] on div "3800" at bounding box center [912, 216] width 411 height 11
copy div "3800"
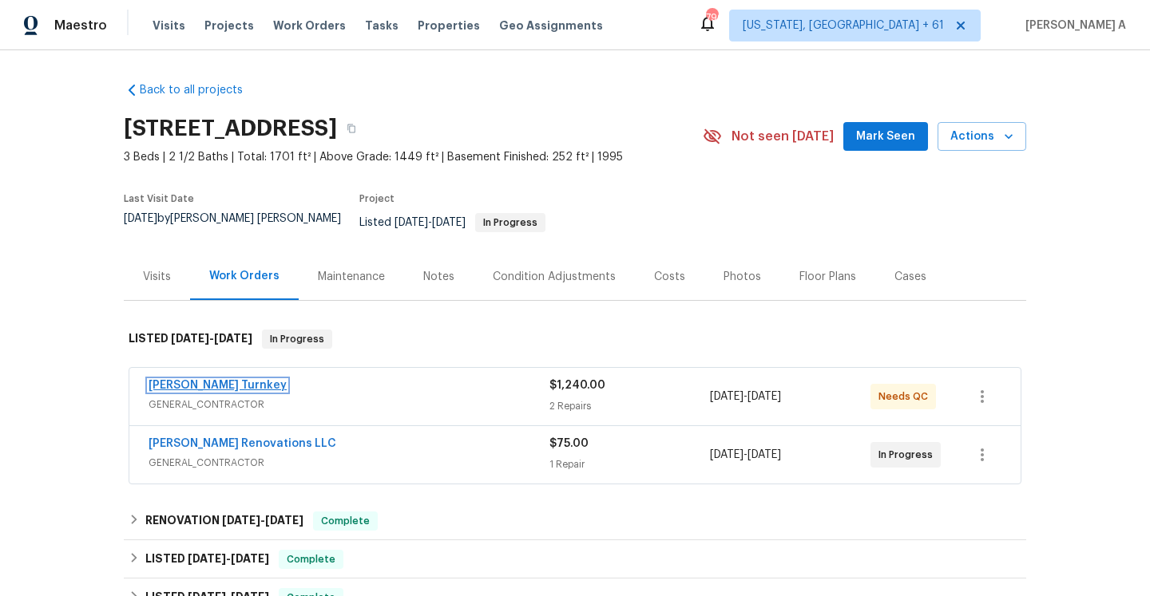
click at [180, 380] on link "[PERSON_NAME] Turnkey" at bounding box center [218, 385] width 138 height 11
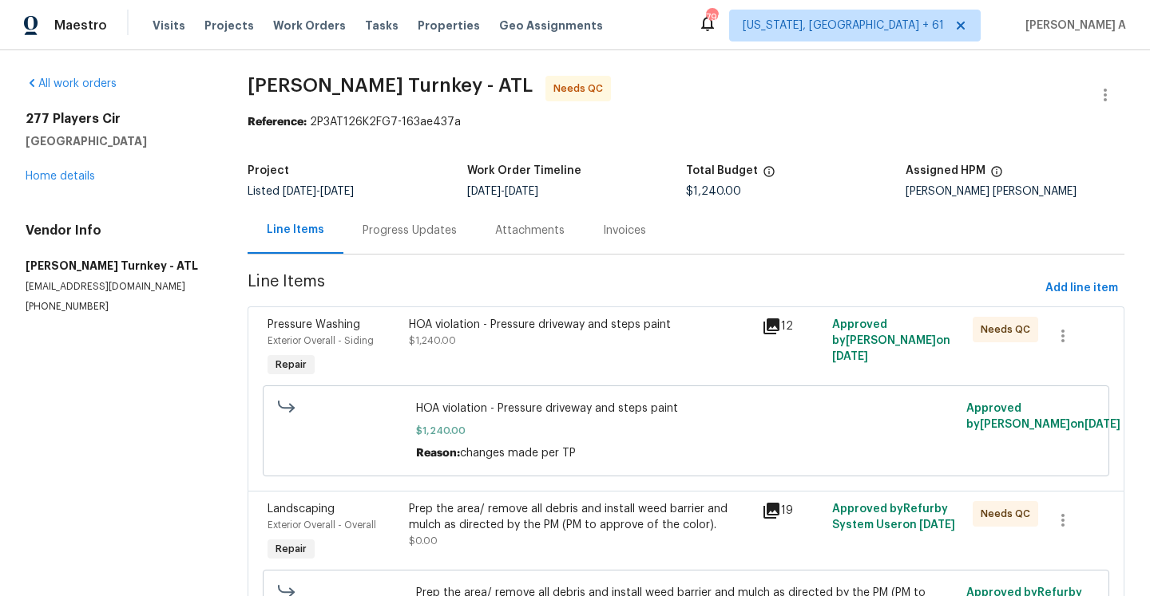
click at [430, 233] on div "Progress Updates" at bounding box center [409, 231] width 94 height 16
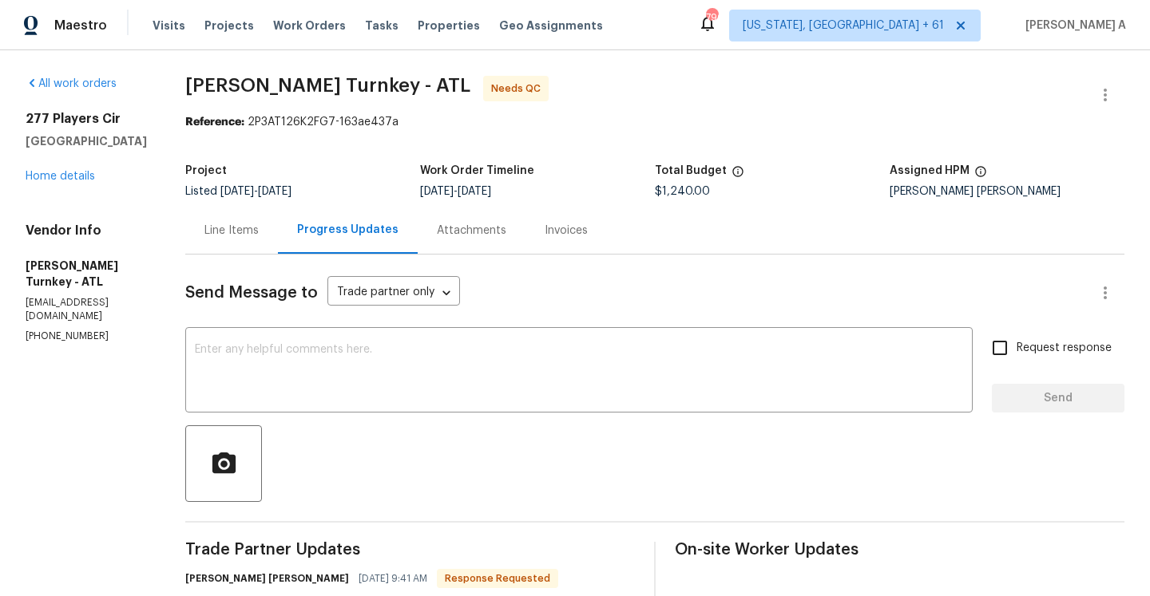
click at [185, 214] on div "Line Items" at bounding box center [231, 230] width 93 height 47
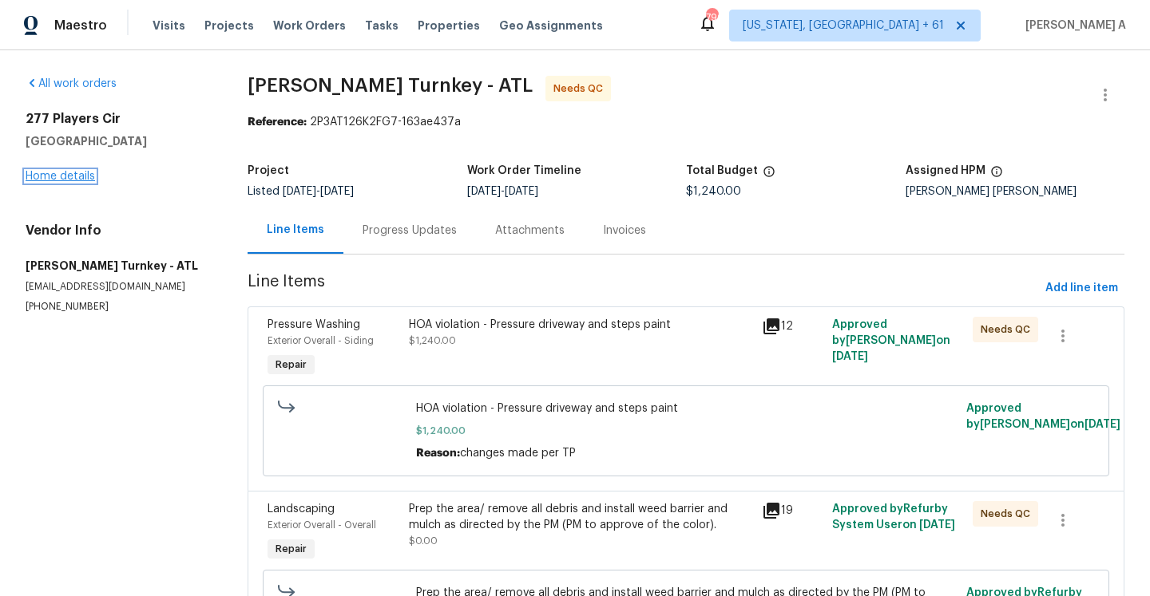
click at [53, 180] on link "Home details" at bounding box center [60, 176] width 69 height 11
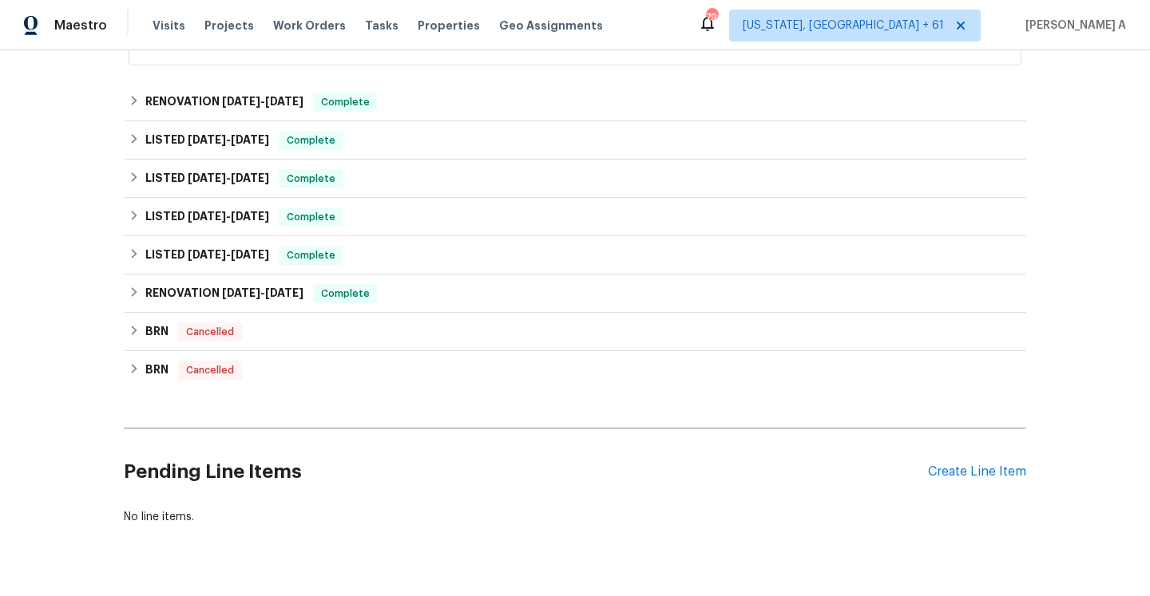
scroll to position [420, 0]
click at [168, 323] on div "BRN Cancelled" at bounding box center [575, 331] width 893 height 19
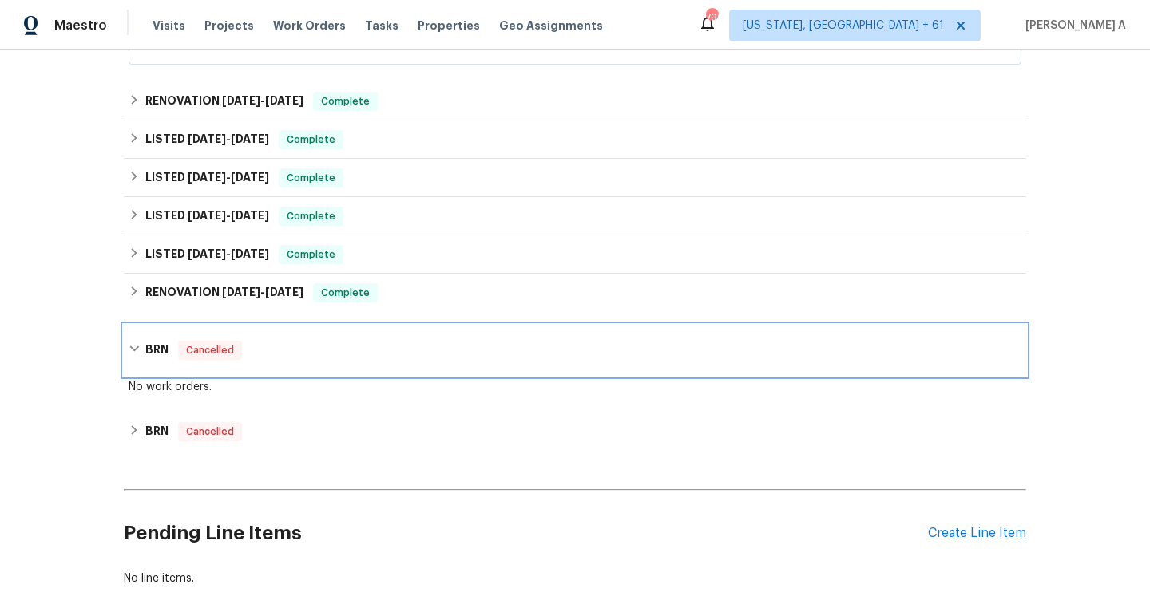
click at [168, 341] on h6 "BRN" at bounding box center [156, 350] width 23 height 19
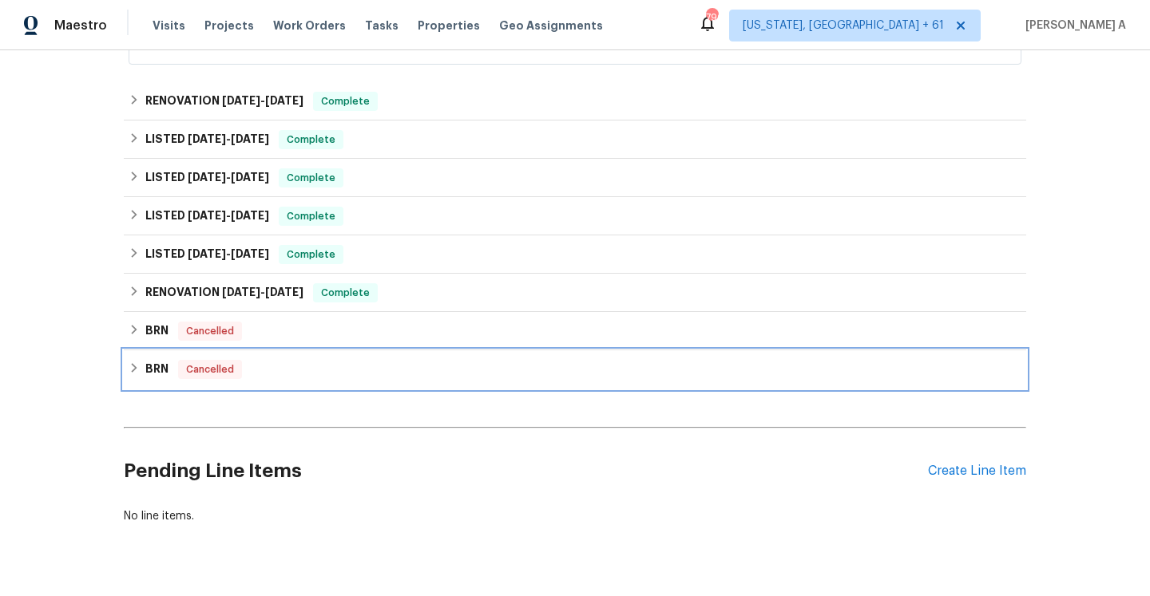
click at [158, 360] on h6 "BRN" at bounding box center [156, 369] width 23 height 19
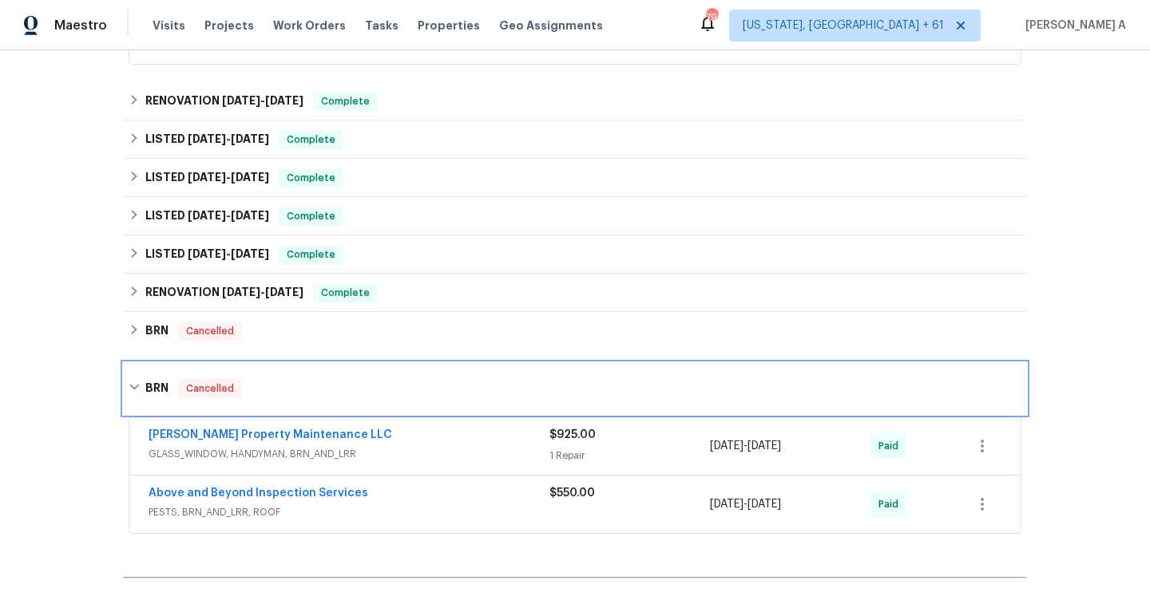
click at [158, 363] on div "BRN Cancelled" at bounding box center [575, 388] width 902 height 51
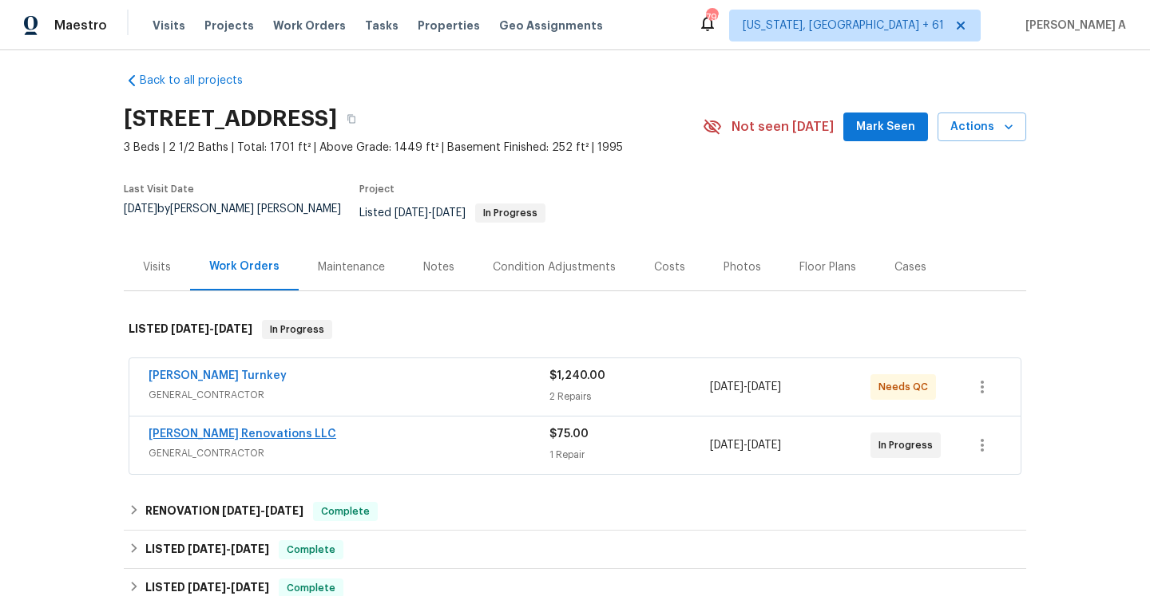
scroll to position [0, 0]
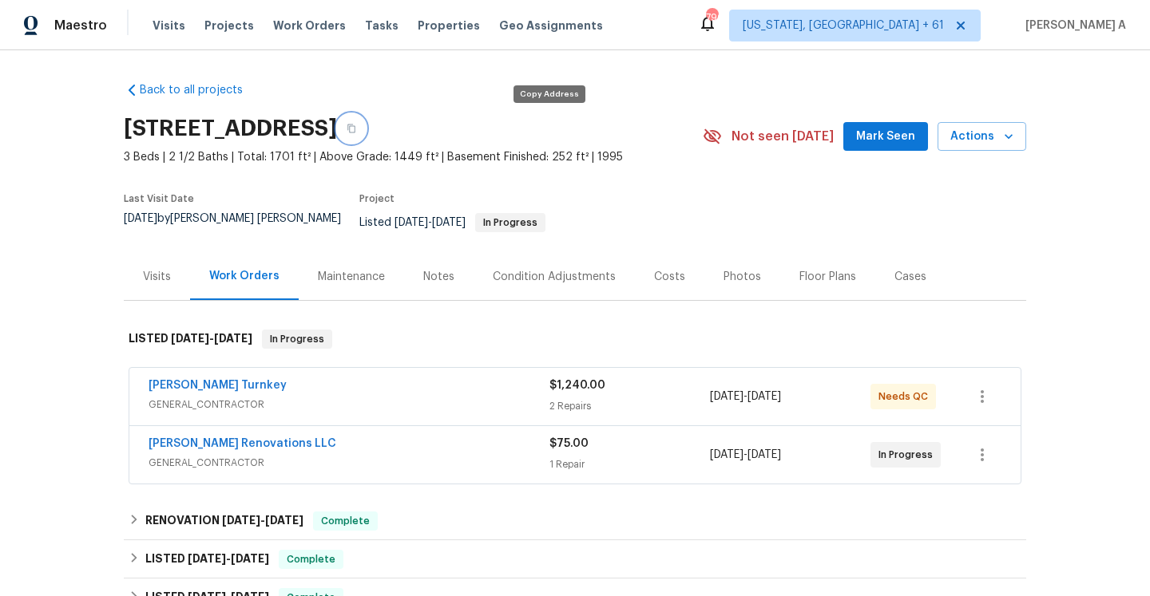
click at [356, 126] on icon "button" at bounding box center [352, 129] width 10 height 10
